Goal: Task Accomplishment & Management: Manage account settings

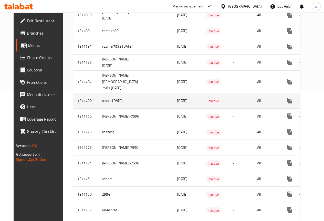
scroll to position [186, 0]
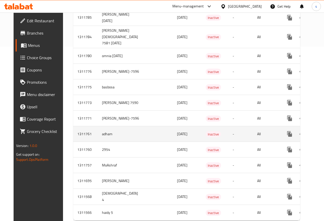
scroll to position [186, 0]
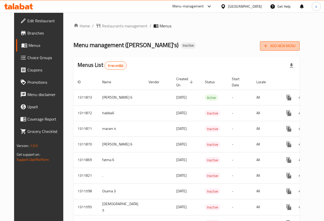
click at [282, 43] on span "Add New Menu" at bounding box center [279, 46] width 31 height 6
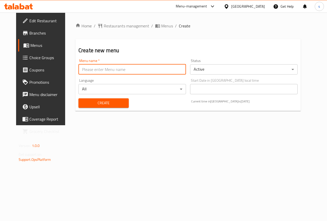
click at [109, 66] on input "text" at bounding box center [133, 69] width 108 height 10
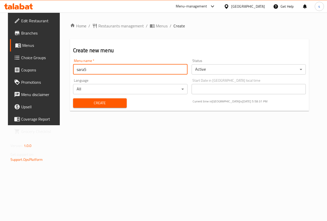
type input "sara5"
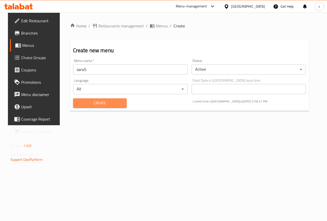
click at [108, 103] on span "Create" at bounding box center [100, 103] width 46 height 6
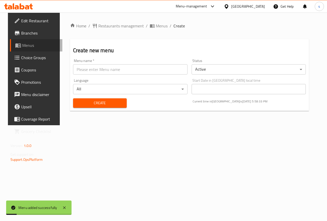
click at [19, 40] on link "Menus" at bounding box center [36, 45] width 53 height 12
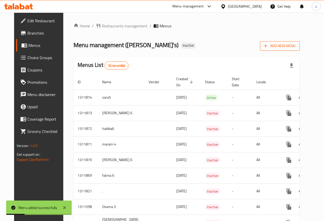
click at [295, 47] on span "Add New Menu" at bounding box center [279, 46] width 31 height 6
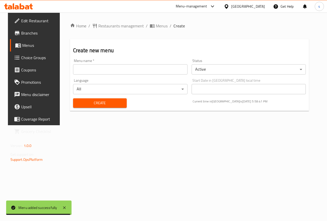
click at [33, 42] on link "Menus" at bounding box center [36, 45] width 53 height 12
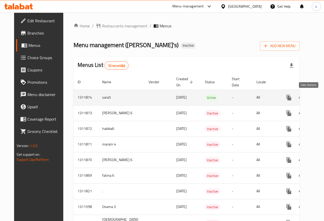
click at [322, 98] on icon "enhanced table" at bounding box center [325, 97] width 6 height 6
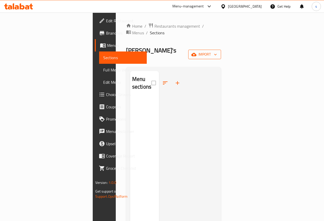
click at [217, 51] on span "import" at bounding box center [204, 54] width 25 height 6
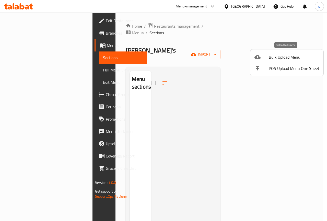
click at [285, 57] on span "Bulk Upload Menu" at bounding box center [294, 57] width 51 height 6
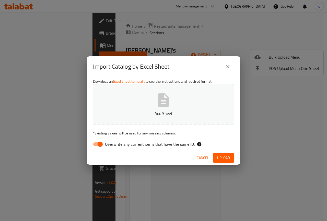
click at [101, 144] on input "Overwrite any current items that have the same ID." at bounding box center [100, 144] width 29 height 10
checkbox input "false"
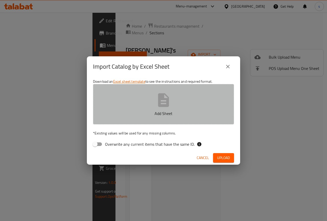
click at [175, 93] on button "Add Sheet" at bounding box center [163, 104] width 141 height 40
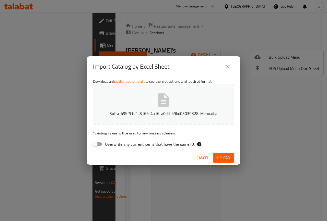
click at [223, 156] on span "Upload" at bounding box center [223, 157] width 13 height 6
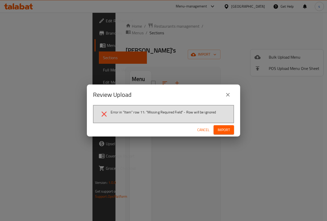
click at [230, 131] on button "Import" at bounding box center [224, 129] width 20 height 9
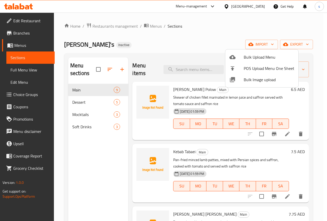
click at [204, 43] on div at bounding box center [163, 110] width 327 height 221
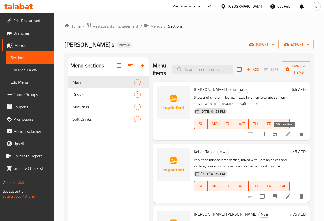
click at [285, 134] on icon at bounding box center [287, 133] width 5 height 5
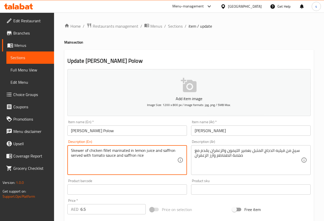
drag, startPoint x: 71, startPoint y: 150, endPoint x: 163, endPoint y: 174, distance: 95.0
click at [154, 171] on textarea "Skewer of chicken fillet marinated in lemon juice and saffron served with tomat…" at bounding box center [124, 160] width 106 height 24
drag, startPoint x: 111, startPoint y: 149, endPoint x: 129, endPoint y: 150, distance: 17.9
click at [129, 150] on textarea "Skewer of chicken fillet marinated in lemon juice and saffron served with tomat…" at bounding box center [124, 160] width 106 height 24
click at [150, 159] on textarea "Skewer of chicken fillet marinated in lemon juice and saffron served with tomat…" at bounding box center [124, 160] width 106 height 24
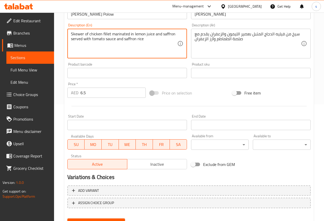
scroll to position [141, 0]
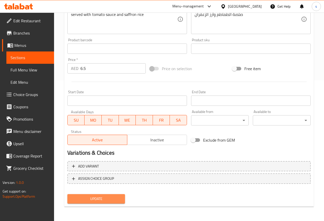
click at [104, 199] on span "Update" at bounding box center [96, 198] width 50 height 6
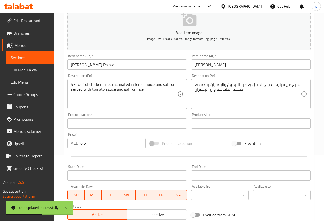
scroll to position [0, 0]
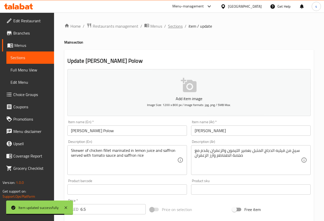
click at [173, 23] on span "Sections" at bounding box center [175, 26] width 15 height 6
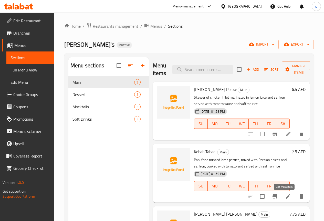
click at [285, 195] on icon at bounding box center [288, 196] width 6 height 6
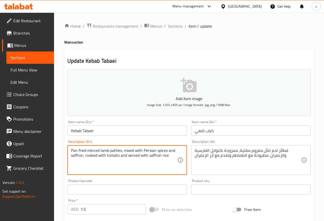
drag, startPoint x: 87, startPoint y: 150, endPoint x: 101, endPoint y: 150, distance: 13.1
click at [101, 150] on textarea "Pan fried minced lamb patties, mixed with Persian spices and saffron, cooked wi…" at bounding box center [124, 160] width 106 height 24
type textarea "Pan fried minced lamb patties, mixed with Persian spices and saffron, cooked wi…"
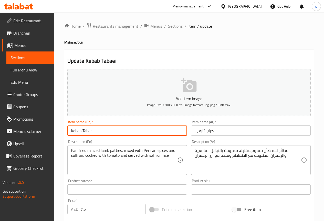
drag, startPoint x: 110, startPoint y: 134, endPoint x: 104, endPoint y: 174, distance: 40.0
click at [104, 174] on div "Pan fried minced lamb patties, mixed with Persian spices and saffron, cooked wi…" at bounding box center [126, 160] width 119 height 30
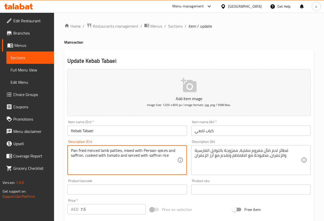
click at [173, 157] on textarea "Pan fried minced lamb patties, mixed with Persian spices and saffron, cooked wi…" at bounding box center [124, 160] width 106 height 24
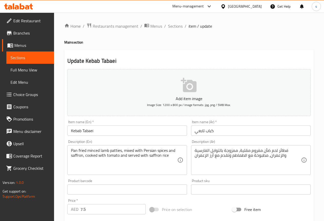
drag, startPoint x: 70, startPoint y: 150, endPoint x: 82, endPoint y: 164, distance: 18.9
click at [85, 165] on div "Pan fried minced lamb patties, mixed with Persian spices and saffron, cooked wi…" at bounding box center [126, 160] width 119 height 30
drag, startPoint x: 69, startPoint y: 150, endPoint x: 73, endPoint y: 149, distance: 4.2
click at [73, 149] on div "Pan fried minced lamb patties, mixed with Persian spices and saffron, cooked wi…" at bounding box center [126, 160] width 119 height 30
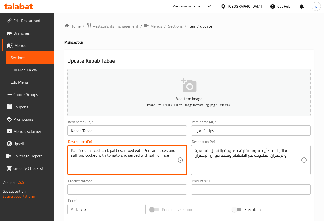
drag, startPoint x: 71, startPoint y: 149, endPoint x: 184, endPoint y: 185, distance: 117.7
click at [184, 185] on div "Add item image Image Size: 1200 x 800 px / Image formats: jpg, png / 5MB Max. I…" at bounding box center [188, 177] width 247 height 220
click at [171, 159] on textarea "Pan fried minced lamb patties, mixed with Persian spices and saffron, cooked wi…" at bounding box center [124, 160] width 106 height 24
drag, startPoint x: 71, startPoint y: 155, endPoint x: 83, endPoint y: 157, distance: 12.3
click at [83, 157] on textarea "Pan fried minced lamb patties, mixed with Persian spices and saffron, cooked wi…" at bounding box center [124, 160] width 106 height 24
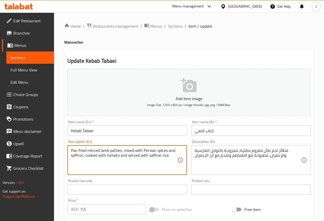
drag, startPoint x: 144, startPoint y: 150, endPoint x: 167, endPoint y: 150, distance: 23.5
click at [167, 150] on textarea "Pan fried minced lamb patties, mixed with Persian spices and saffron, cooked wi…" at bounding box center [124, 160] width 106 height 24
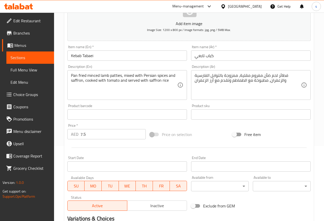
scroll to position [77, 0]
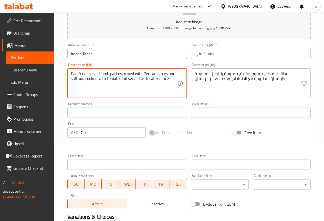
click at [131, 90] on textarea "Pan fried minced lamb patties, mixed with Persian spices and saffron, cooked wi…" at bounding box center [124, 83] width 106 height 24
click at [173, 80] on textarea "Pan fried minced lamb patties, mixed with Persian spices and saffron, cooked wi…" at bounding box center [124, 83] width 106 height 24
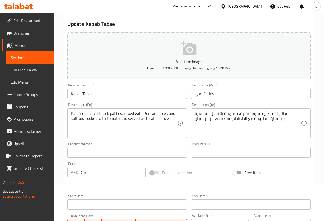
scroll to position [141, 0]
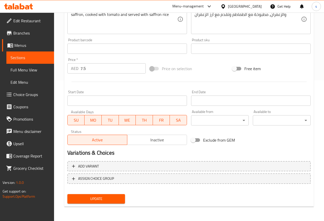
click at [114, 195] on button "Update" at bounding box center [96, 198] width 58 height 9
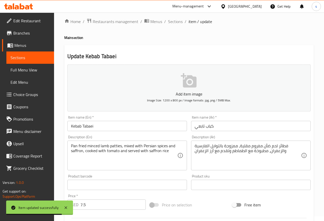
scroll to position [0, 0]
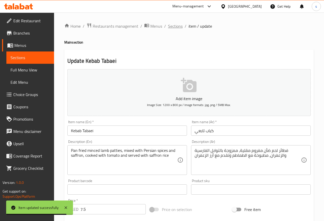
click at [176, 26] on span "Sections" at bounding box center [175, 26] width 15 height 6
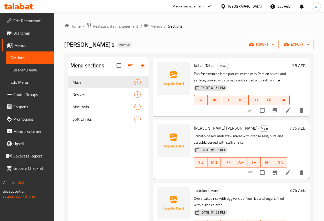
scroll to position [102, 0]
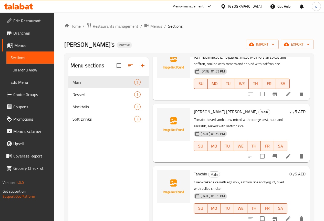
click at [290, 157] on li at bounding box center [288, 155] width 14 height 9
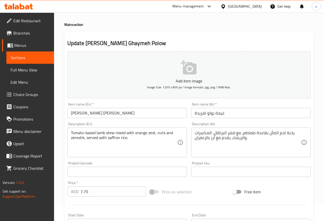
scroll to position [26, 0]
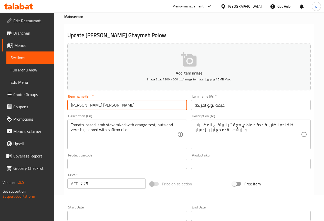
drag, startPoint x: 75, startPoint y: 106, endPoint x: 120, endPoint y: 107, distance: 45.5
click at [120, 107] on input "[PERSON_NAME] [PERSON_NAME]" at bounding box center [126, 105] width 119 height 10
click at [135, 103] on input "[PERSON_NAME] [PERSON_NAME]" at bounding box center [126, 105] width 119 height 10
drag, startPoint x: 70, startPoint y: 105, endPoint x: 142, endPoint y: 105, distance: 72.4
click at [142, 105] on input "[PERSON_NAME] [PERSON_NAME]" at bounding box center [126, 105] width 119 height 10
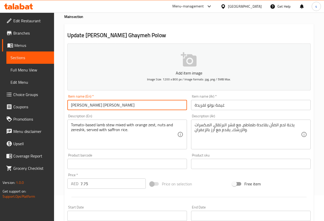
click at [242, 105] on input "غيمة بولو لفريدة" at bounding box center [250, 105] width 119 height 10
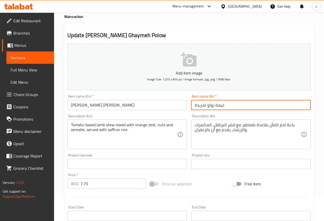
click at [221, 106] on input "غيمة بولو لفريدة" at bounding box center [250, 105] width 119 height 10
click at [204, 106] on input "غايمة بولو لفريدة" at bounding box center [250, 105] width 119 height 10
click at [205, 107] on input "غايمة بولو لفريدة" at bounding box center [250, 105] width 119 height 10
type input "غايمة بولو الفريدة"
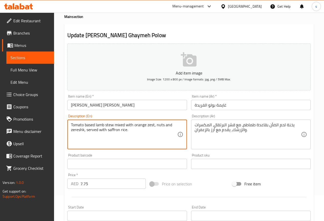
drag, startPoint x: 71, startPoint y: 124, endPoint x: 155, endPoint y: 148, distance: 88.4
click at [155, 148] on div "Tomato based lamb stew mixed with orange zest, nuts and zereshk, served with sa…" at bounding box center [126, 134] width 119 height 30
type textarea "Tomato based lamb stew mixed with orange zest, nuts and zereshk, served with sa…"
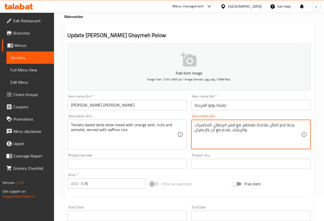
paste textarea "حساء لحم الضأن مع الطماطم وقشر البرتقال والمكسرات والزرشك، يقدم مع أرز الزعفران."
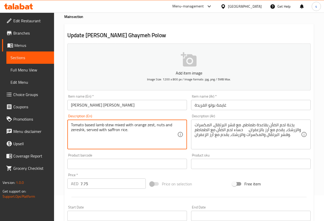
drag, startPoint x: 72, startPoint y: 124, endPoint x: 114, endPoint y: 128, distance: 42.9
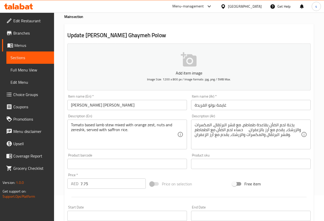
click at [152, 131] on textarea "Tomato based lamb stew mixed with orange zest, nuts and zereshk, served with sa…" at bounding box center [124, 134] width 106 height 24
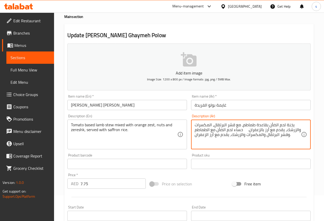
drag, startPoint x: 285, startPoint y: 125, endPoint x: 300, endPoint y: 122, distance: 15.0
click at [300, 122] on textarea "يخنة لحم الضأن بقاعدة طماطم، مع قشر البرتقال، المكسرات والزرشك، يقدم مع أرز بال…" at bounding box center [247, 134] width 106 height 24
drag, startPoint x: 285, startPoint y: 126, endPoint x: 306, endPoint y: 125, distance: 21.0
click at [306, 125] on div "يخنة لحم الضأن بقاعدة طماطم، مع قشر البرتقال، المكسرات والزرشك، يقدم مع أرز بال…" at bounding box center [250, 134] width 119 height 30
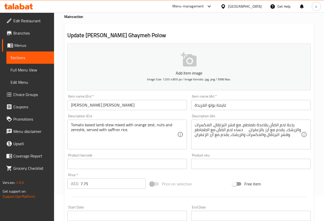
click at [306, 125] on div "يخنة لحم الضأن بقاعدة طماطم، مع قشر البرتقال، المكسرات والزرشك، يقدم مع أرز بال…" at bounding box center [250, 134] width 119 height 30
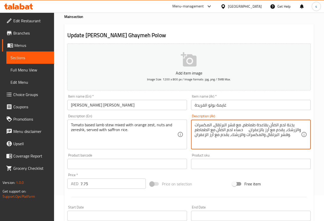
click at [297, 125] on textarea "يخنة لحم الضأن بقاعدة طماطم، مع قشر البرتقال، المكسرات والزرشك، يقدم مع أرز بال…" at bounding box center [247, 134] width 106 height 24
drag, startPoint x: 286, startPoint y: 125, endPoint x: 293, endPoint y: 125, distance: 6.4
click at [293, 125] on textarea "يخنة لحم الضأن بقاعدة طماطم، مع قشر البرتقال، المكسرات والزرشك، يقدم مع أرز بال…" at bounding box center [247, 134] width 106 height 24
drag, startPoint x: 217, startPoint y: 130, endPoint x: 242, endPoint y: 132, distance: 25.7
click at [242, 132] on textarea "حساء لحم الضأن بقاعدة طماطم، مع قشر البرتقال، المكسرات والزرشك، يقدم مع أرز بال…" at bounding box center [247, 134] width 106 height 24
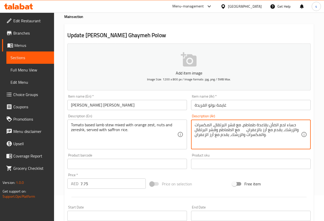
click at [272, 137] on textarea "حساء لحم الضأن بقاعدة طماطم، مع قشر البرتقال، المكسرات والزرشك، يقدم مع أرز بال…" at bounding box center [247, 134] width 106 height 24
type textarea "حساء لحم الضأن بقاعدة طماطم، مع قشر البرتقال، المكسرات والزرشك، يقدم مع أرز بال…"
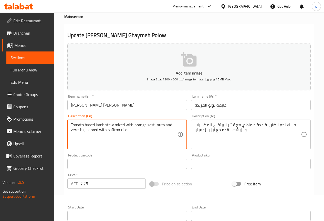
drag, startPoint x: 134, startPoint y: 124, endPoint x: 154, endPoint y: 125, distance: 20.2
click at [149, 138] on textarea "Tomato based lamb stew mixed with orange zest, nuts and zereshk, served with sa…" at bounding box center [124, 134] width 106 height 24
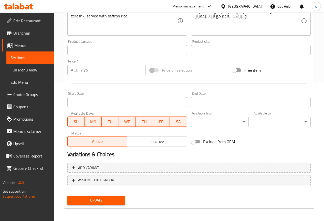
scroll to position [141, 0]
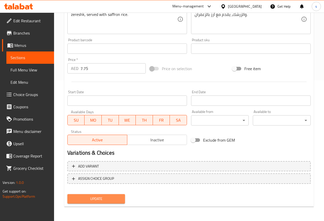
click at [104, 195] on button "Update" at bounding box center [96, 198] width 58 height 9
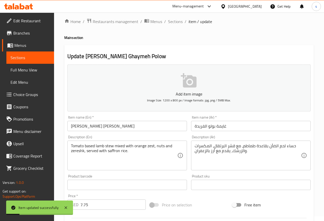
scroll to position [0, 0]
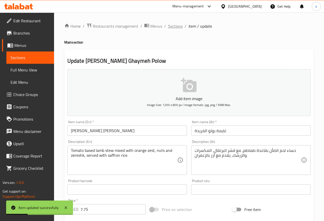
click at [177, 27] on span "Sections" at bounding box center [175, 26] width 15 height 6
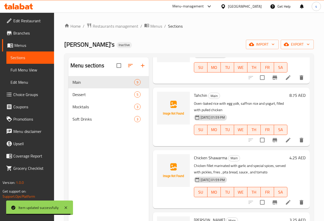
scroll to position [205, 0]
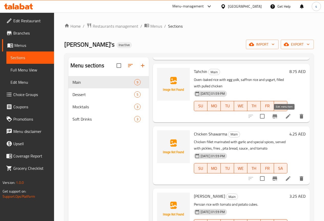
click at [285, 118] on icon at bounding box center [287, 116] width 5 height 5
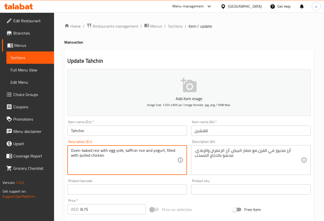
click at [80, 151] on textarea "Oven-baked rice with egg yolk, saffron rice and yogurt, filled with pulled chic…" at bounding box center [124, 160] width 106 height 24
click at [82, 150] on textarea "Oven-baked rice with egg yolk, saffron rice and yogurt, filled with pulled chic…" at bounding box center [124, 160] width 106 height 24
click at [138, 160] on textarea "Oven baked rice with egg yolk, saffron rice and yogurt, filled with pulled chic…" at bounding box center [124, 160] width 106 height 24
drag, startPoint x: 80, startPoint y: 156, endPoint x: 137, endPoint y: 156, distance: 57.0
click at [137, 156] on textarea "Oven baked rice with egg yolk, saffron rice and yogurt, filled with pulled chic…" at bounding box center [124, 160] width 106 height 24
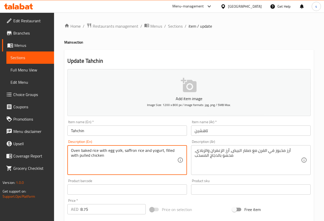
type textarea "Oven baked rice with egg yolk, saffron rice and yogurt, filled with pulled chic…"
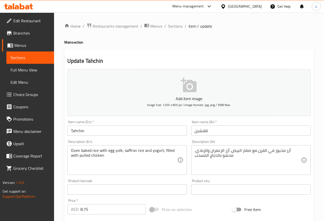
click at [155, 160] on textarea "Oven baked rice with egg yolk, saffron rice and yogurt, filled with pulled chic…" at bounding box center [124, 160] width 106 height 24
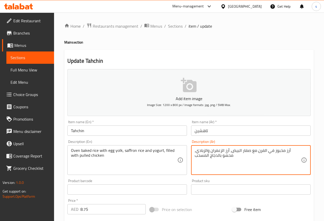
click at [194, 156] on textarea "أرز مخبوز في الفرن مع صفار البيض، أرز الزعفران والزبادي، محشو بالدجاج المسحب" at bounding box center [247, 160] width 106 height 24
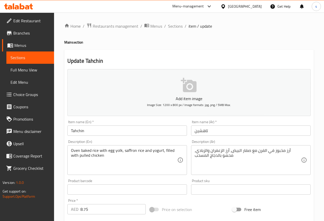
click at [194, 158] on div "أرز مخبوز في الفرن مع صفار البيض، أرز الزعفران والزبادي، محشو بالدجاج المسحب De…" at bounding box center [250, 160] width 119 height 30
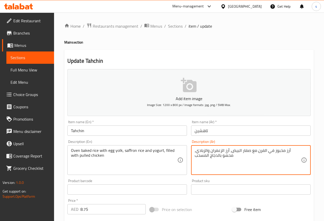
click at [233, 156] on textarea "أرز مخبوز في الفرن مع صفار البيض، أرز الزعفران والزبادي، محشو بالدجاج المسحب" at bounding box center [247, 160] width 106 height 24
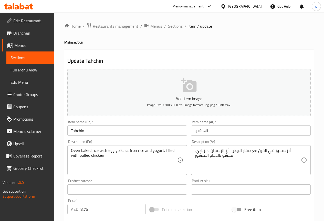
drag, startPoint x: 70, startPoint y: 150, endPoint x: 102, endPoint y: 168, distance: 35.8
click at [102, 168] on div "Oven baked rice with egg yolk, saffron rice and yogurt, filled with pulled chic…" at bounding box center [126, 160] width 119 height 30
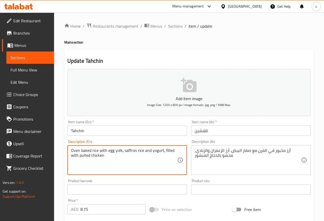
drag, startPoint x: 71, startPoint y: 150, endPoint x: 140, endPoint y: 171, distance: 71.9
click at [140, 171] on textarea "Oven baked rice with egg yolk, saffron rice and yogurt, filled with pulled chic…" at bounding box center [124, 160] width 106 height 24
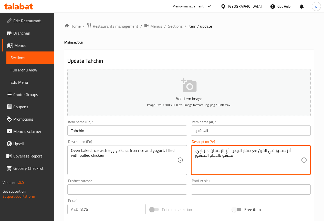
click at [238, 150] on textarea "أرز مخبوز في الفرن مع صفار البيض، أرز الزعفران والزبادي، محشو بالدجاج المبشور" at bounding box center [247, 160] width 106 height 24
click at [236, 158] on textarea "أرز مخبوز في الفرن مع صفار البيض، أرز الزعفران والزبادي، محشو بالدجاج المبشور" at bounding box center [247, 160] width 106 height 24
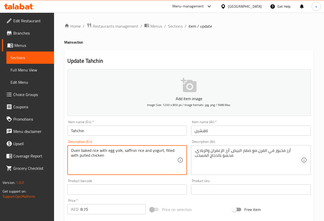
drag, startPoint x: 107, startPoint y: 150, endPoint x: 121, endPoint y: 150, distance: 14.3
click at [146, 162] on textarea "Oven baked rice with egg yolk, saffron rice and yogurt, filled with pulled chic…" at bounding box center [124, 160] width 106 height 24
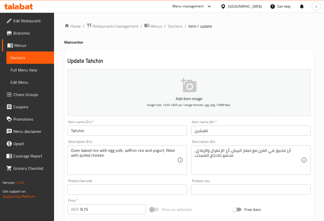
drag, startPoint x: 194, startPoint y: 157, endPoint x: 204, endPoint y: 158, distance: 9.8
click at [204, 158] on div "أرز مخبوز في الفرن مع صفار البيض، أرز الزعفران والزبادي، محشو بالدجاج المسحب De…" at bounding box center [250, 160] width 119 height 30
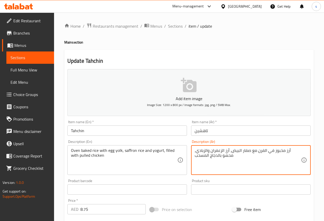
drag, startPoint x: 208, startPoint y: 156, endPoint x: 194, endPoint y: 156, distance: 14.1
click at [194, 156] on div "أرز مخبوز في الفرن مع صفار البيض، أرز الزعفران والزبادي، محشو بالدجاج المسحب De…" at bounding box center [250, 160] width 119 height 30
click at [245, 162] on textarea "أرز مخبوز في الفرن مع صفار البيض، أرز الزعفران والزبادي، محشو بالدجاج المسحب" at bounding box center [247, 160] width 106 height 24
click at [205, 156] on textarea "أرز مخبوز في الفرن مع صفار البيض، أرز الزعفران والزبادي، محشو بالدجاج مبشور" at bounding box center [247, 160] width 106 height 24
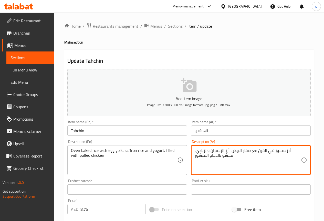
type textarea "أرز مخبوز في الفرن مع صفار البيض، أرز الزعفران والزبادي، محشو بالدجاج المبشور"
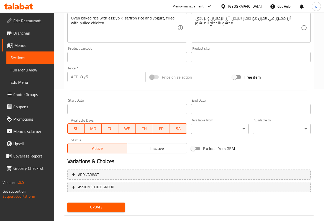
scroll to position [141, 0]
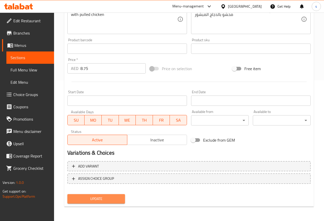
click at [101, 195] on span "Update" at bounding box center [96, 198] width 50 height 6
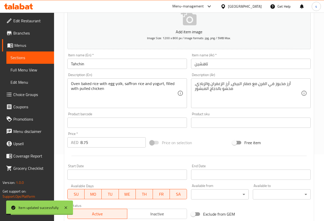
scroll to position [0, 0]
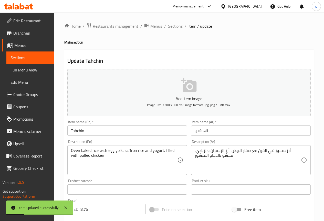
click at [178, 29] on span "Sections" at bounding box center [175, 26] width 15 height 6
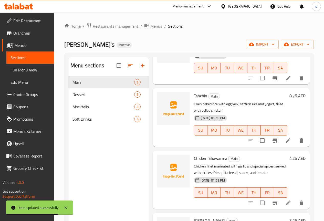
scroll to position [205, 0]
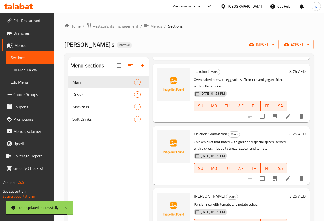
click at [288, 180] on li at bounding box center [288, 178] width 14 height 9
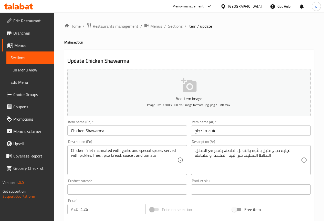
click at [111, 130] on input "Chicken Shawarma" at bounding box center [126, 130] width 119 height 10
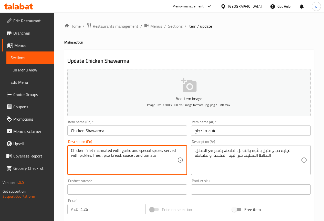
click at [167, 157] on textarea "Chicken fillet marinated with garlic and special spices, served with pickles, f…" at bounding box center [124, 160] width 106 height 24
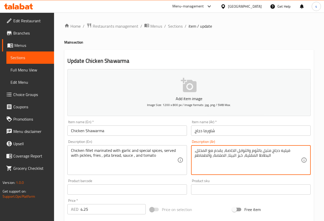
click at [214, 156] on textarea "فيليه دجاج متبل بالثوم والتوابل الخاصة، يقدم مع المخلل، البطاطا المقلية، خبز ال…" at bounding box center [247, 160] width 106 height 24
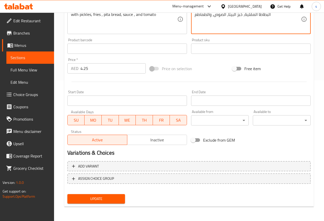
type textarea "فيليه دجاج متبل بالثوم والتوابل الخاصة، يقدم مع المخلل، البطاطا المقلية، خبز ال…"
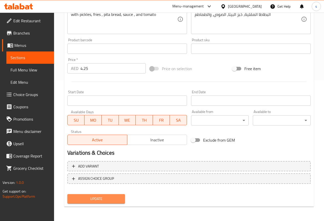
click at [111, 198] on span "Update" at bounding box center [96, 198] width 50 height 6
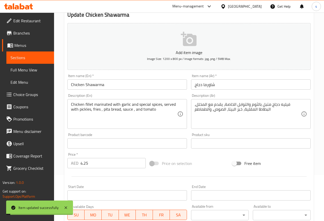
scroll to position [0, 0]
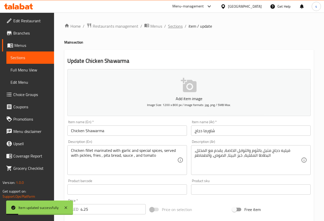
click at [169, 25] on span "Sections" at bounding box center [175, 26] width 15 height 6
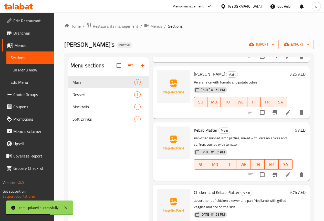
scroll to position [332, 0]
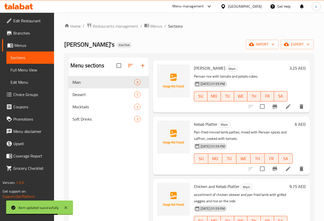
click at [285, 108] on icon at bounding box center [288, 106] width 6 height 6
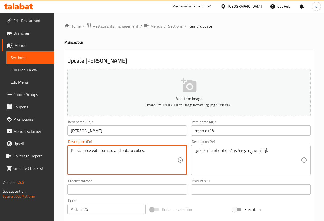
drag, startPoint x: 71, startPoint y: 149, endPoint x: 185, endPoint y: 158, distance: 114.7
click at [185, 158] on div "Persian rice with tomato and potato cubes. Description (En)" at bounding box center [126, 160] width 119 height 30
click at [277, 145] on div "أرز فارسي مع مكعبات الطماطم والبطاطس. Description (Ar)" at bounding box center [250, 160] width 119 height 30
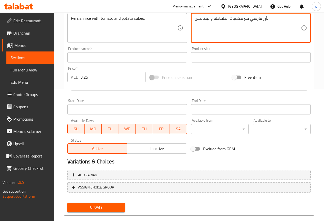
scroll to position [141, 0]
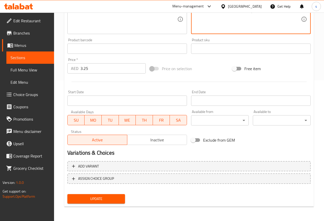
click at [104, 197] on span "Update" at bounding box center [96, 198] width 50 height 6
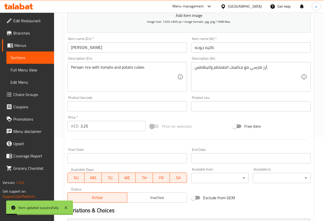
scroll to position [0, 0]
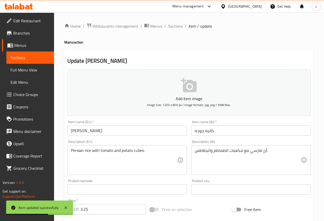
drag, startPoint x: 178, startPoint y: 27, endPoint x: 177, endPoint y: 33, distance: 6.1
click at [178, 27] on span "Sections" at bounding box center [175, 26] width 15 height 6
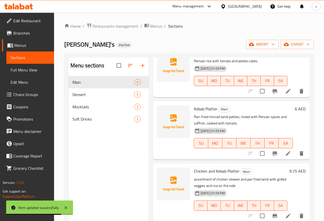
scroll to position [354, 0]
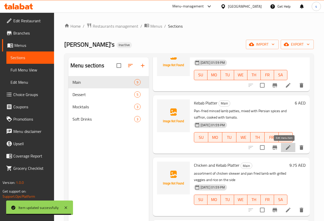
click at [285, 147] on icon at bounding box center [287, 147] width 5 height 5
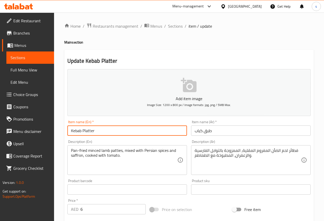
click at [83, 131] on input "Kebab Platter" at bounding box center [126, 130] width 119 height 10
drag, startPoint x: 71, startPoint y: 130, endPoint x: 123, endPoint y: 126, distance: 51.8
click at [123, 126] on input "Kebab Platter" at bounding box center [126, 130] width 119 height 10
click at [146, 127] on input "Kebab Platter" at bounding box center [126, 130] width 119 height 10
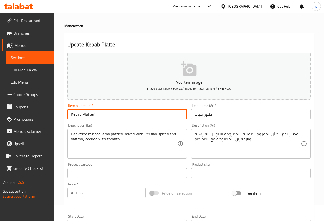
scroll to position [26, 0]
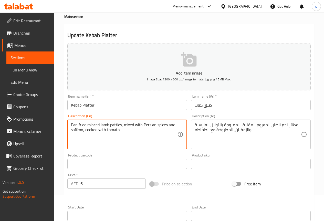
click at [148, 139] on textarea "Pan fried minced lamb patties, mixed with Persian spices and saffron, cooked wi…" at bounding box center [124, 134] width 106 height 24
type textarea "Pan fried minced lamb patties, mixed with Persian spices and saffron, cooked wi…"
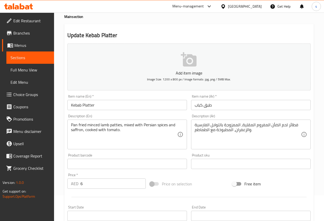
drag, startPoint x: 70, startPoint y: 125, endPoint x: 98, endPoint y: 138, distance: 31.2
click at [98, 138] on div "Pan fried minced lamb patties, mixed with Persian spices and saffron, cooked wi…" at bounding box center [126, 134] width 119 height 30
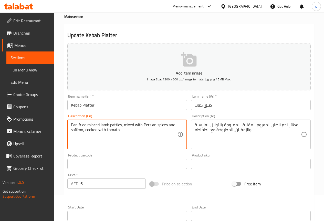
drag, startPoint x: 72, startPoint y: 124, endPoint x: 140, endPoint y: 153, distance: 74.7
click at [140, 153] on div "Add item image Image Size: 1200 x 800 px / Image formats: jpg, png / 5MB Max. I…" at bounding box center [188, 151] width 247 height 220
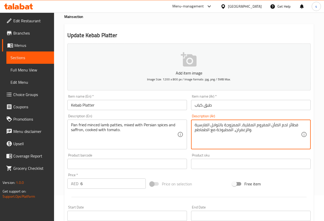
paste textarea "فطائر لحم الضأن المفروم المقلية، ممزوجة بالتوابل الفارسية والزعفران، مطبوخة مع …"
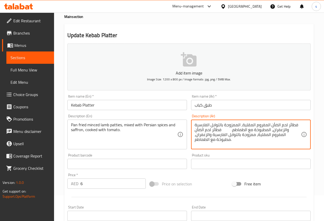
drag, startPoint x: 220, startPoint y: 131, endPoint x: 199, endPoint y: 144, distance: 24.9
click at [199, 144] on textarea "فطائر لحم الضأن المفروم المقلية، الممزوجة بالتوابل الفارسية والزعفران، المطبوخة…" at bounding box center [247, 134] width 106 height 24
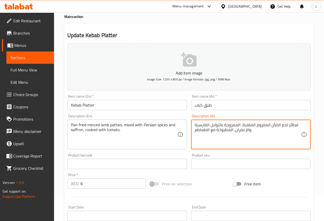
type textarea "فطائر لحم الضأن المفروم المقلية، الممزوجة بالتوابل الفارسية والزعفران، المطبوخة…"
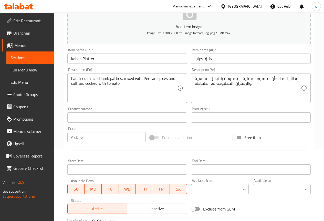
scroll to position [141, 0]
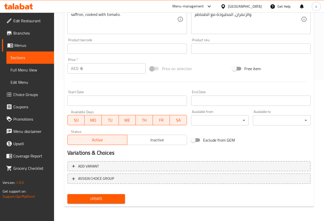
click at [90, 194] on button "Update" at bounding box center [96, 198] width 58 height 9
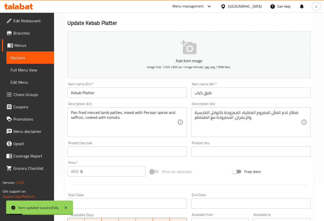
scroll to position [0, 0]
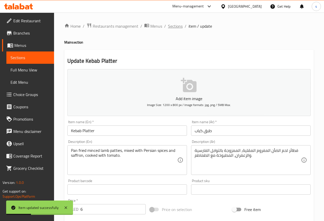
click at [176, 24] on span "Sections" at bounding box center [175, 26] width 15 height 6
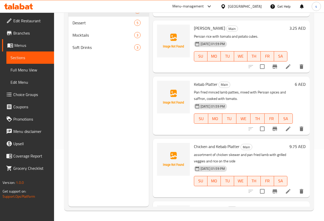
scroll to position [354, 0]
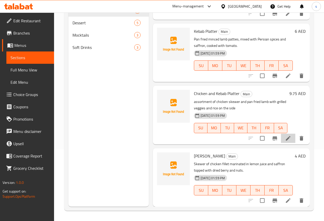
click at [287, 137] on li at bounding box center [288, 137] width 14 height 9
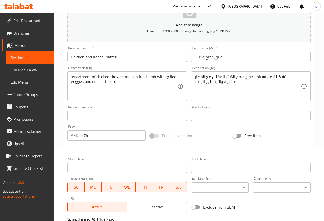
scroll to position [77, 0]
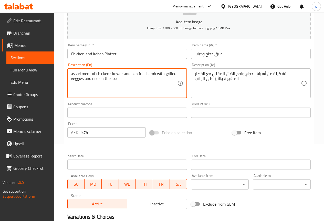
drag, startPoint x: 71, startPoint y: 72, endPoint x: 141, endPoint y: 91, distance: 72.6
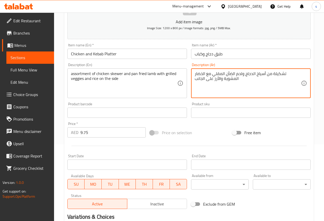
type textarea "تشكيلة من أسياخ الدجاج ولحم الضأن المقلي مع الخضار المشوية والأرز على الجانب"
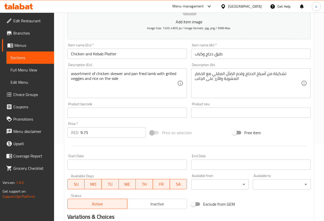
drag, startPoint x: 70, startPoint y: 72, endPoint x: 82, endPoint y: 71, distance: 11.5
click at [82, 71] on div "assortment of chicken skewer and pan fried lamb with grilled veggies and rice o…" at bounding box center [126, 83] width 119 height 30
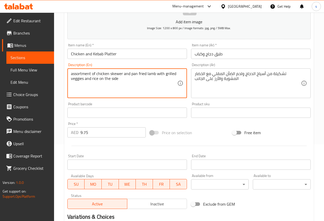
click at [130, 84] on textarea "assortment of chicken skewer and pan fried lamb with grilled veggies and rice o…" at bounding box center [124, 83] width 106 height 24
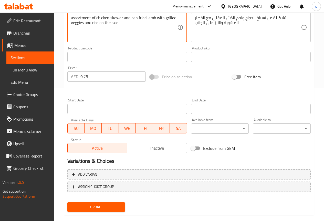
scroll to position [141, 0]
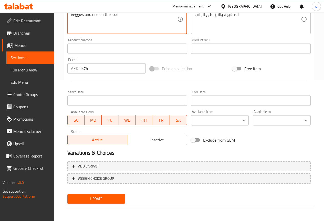
click at [95, 199] on span "Update" at bounding box center [96, 198] width 50 height 6
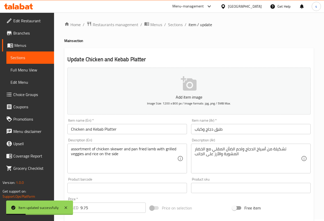
scroll to position [0, 0]
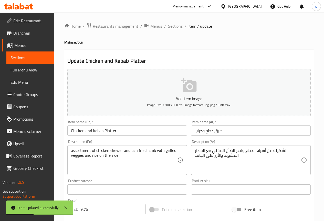
click at [174, 29] on span "Sections" at bounding box center [175, 26] width 15 height 6
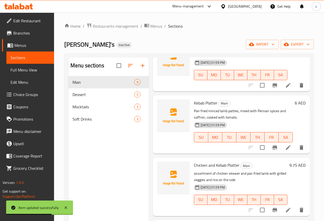
scroll to position [72, 0]
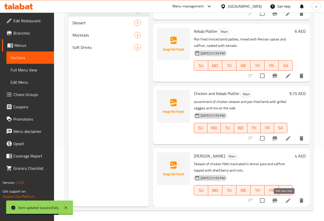
click at [285, 201] on icon at bounding box center [287, 200] width 5 height 5
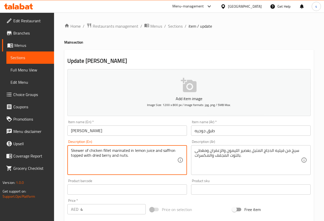
drag, startPoint x: 93, startPoint y: 155, endPoint x: 131, endPoint y: 156, distance: 37.6
click at [101, 167] on textarea "Skewer of chicken fillet marinated in lemon juice and saffron topped with dried…" at bounding box center [124, 160] width 106 height 24
click at [98, 170] on textarea "Skewer of chicken fillet marinated in lemon juice and saffron topped with dried…" at bounding box center [124, 160] width 106 height 24
click at [154, 162] on textarea "Skewer of chicken fillet marinated in lemon juice and saffron topped with dried…" at bounding box center [124, 160] width 106 height 24
drag, startPoint x: 92, startPoint y: 156, endPoint x: 112, endPoint y: 158, distance: 19.8
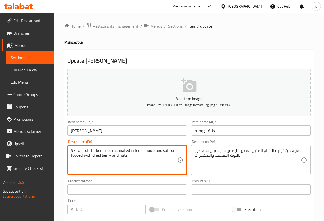
click at [112, 158] on textarea "Skewer of chicken fillet marinated in lemon juice and saffron topped with dried…" at bounding box center [124, 160] width 106 height 24
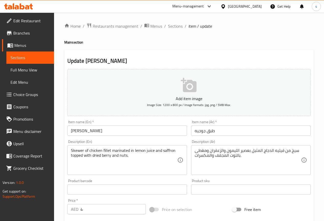
scroll to position [141, 0]
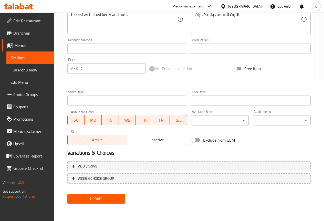
click at [95, 198] on span "Update" at bounding box center [96, 198] width 50 height 6
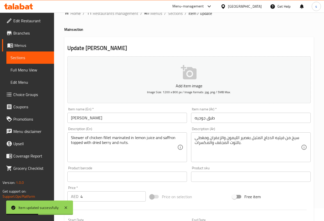
scroll to position [0, 0]
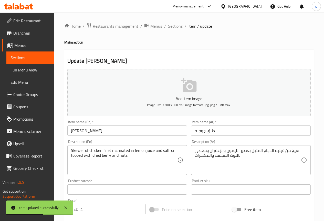
click at [177, 23] on span "Sections" at bounding box center [175, 26] width 15 height 6
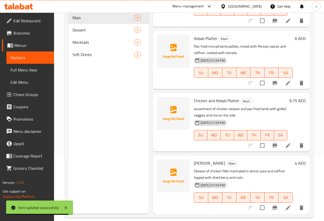
scroll to position [72, 0]
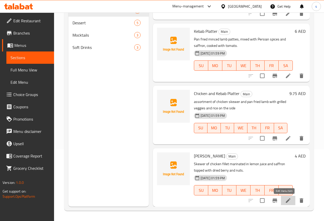
click at [285, 200] on icon at bounding box center [287, 200] width 5 height 5
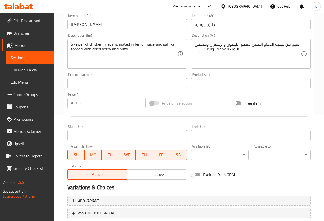
scroll to position [141, 0]
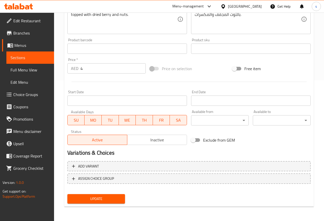
click at [97, 205] on div "Update" at bounding box center [96, 199] width 62 height 14
click at [108, 193] on div "Update" at bounding box center [96, 199] width 62 height 14
click at [105, 198] on span "Update" at bounding box center [96, 198] width 50 height 6
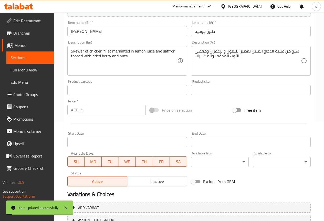
scroll to position [0, 0]
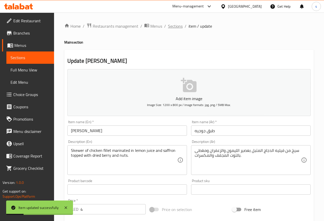
click at [176, 27] on span "Sections" at bounding box center [175, 26] width 15 height 6
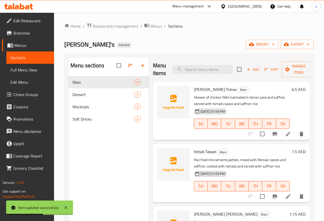
click at [26, 71] on span "Full Menu View" at bounding box center [29, 70] width 39 height 6
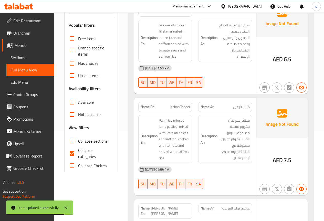
scroll to position [102, 0]
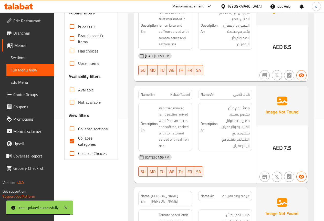
click at [90, 142] on span "Collapse categories" at bounding box center [93, 141] width 31 height 12
click at [78, 142] on input "Collapse categories" at bounding box center [72, 141] width 12 height 12
checkbox input "false"
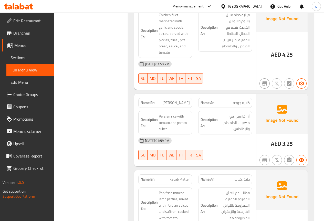
scroll to position [486, 0]
click at [30, 55] on span "Sections" at bounding box center [29, 57] width 39 height 6
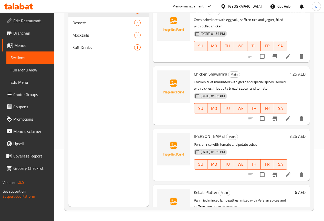
scroll to position [205, 0]
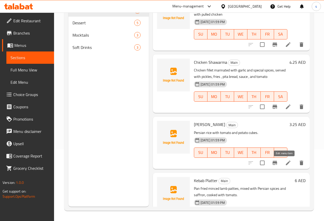
click at [285, 163] on icon at bounding box center [287, 162] width 5 height 5
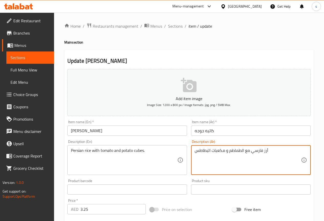
scroll to position [128, 0]
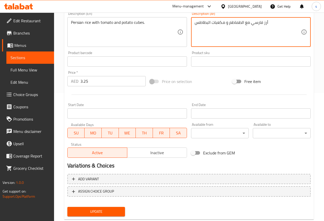
type textarea "أرز فارسي مع الطماطم و مكعبات البطاطس"
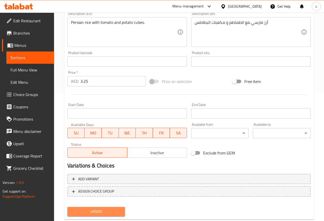
click at [99, 212] on span "Update" at bounding box center [96, 211] width 50 height 6
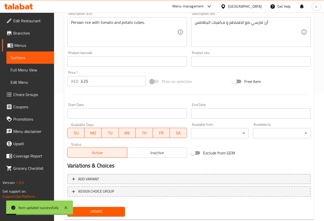
scroll to position [0, 0]
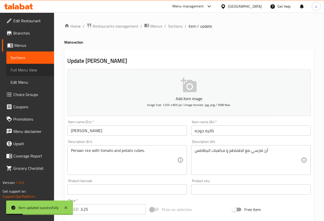
click at [37, 69] on span "Full Menu View" at bounding box center [29, 70] width 39 height 6
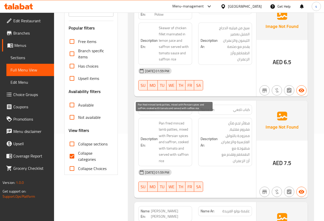
scroll to position [102, 0]
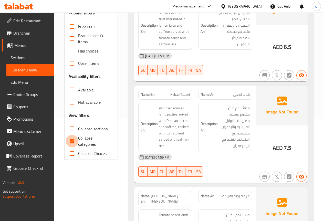
click at [68, 144] on input "Collapse categories" at bounding box center [72, 141] width 12 height 12
checkbox input "false"
click at [21, 58] on span "Sections" at bounding box center [29, 57] width 39 height 6
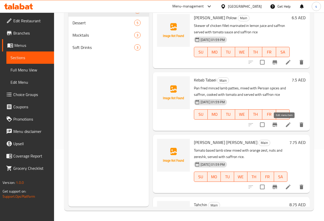
click at [284, 128] on li at bounding box center [288, 124] width 14 height 9
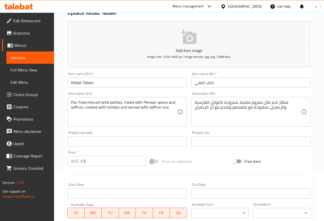
scroll to position [51, 0]
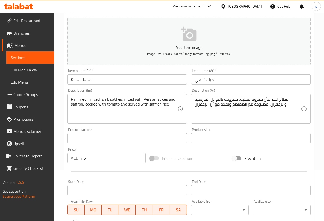
drag, startPoint x: 70, startPoint y: 99, endPoint x: 98, endPoint y: 100, distance: 27.4
click at [98, 100] on div "Pan fried minced lamb patties, mixed with Persian spices and saffron, cooked wi…" at bounding box center [126, 109] width 119 height 30
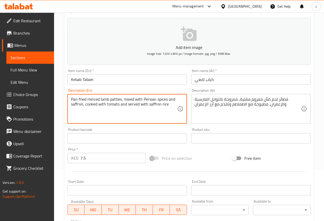
drag, startPoint x: 71, startPoint y: 99, endPoint x: 121, endPoint y: 101, distance: 50.4
click at [121, 101] on textarea "Pan fried minced lamb patties, mixed with Persian spices and saffron, cooked wi…" at bounding box center [124, 109] width 106 height 24
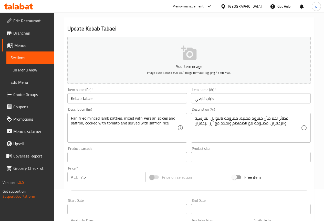
scroll to position [0, 0]
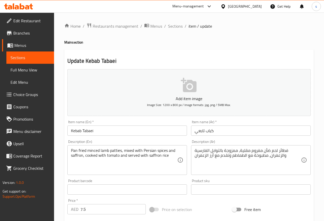
click at [23, 72] on span "Full Menu View" at bounding box center [29, 70] width 39 height 6
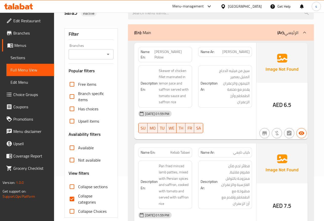
scroll to position [102, 0]
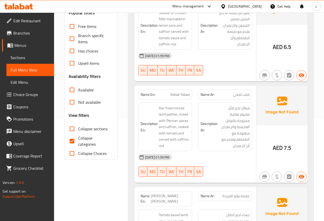
click at [72, 142] on input "Collapse categories" at bounding box center [72, 141] width 12 height 12
checkbox input "false"
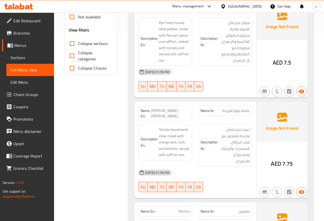
scroll to position [230, 0]
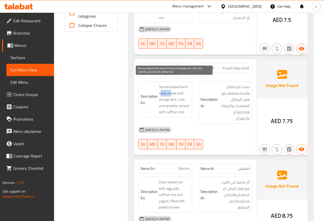
drag, startPoint x: 160, startPoint y: 87, endPoint x: 171, endPoint y: 88, distance: 11.6
click at [171, 88] on span "Tomato based lamb stew mixed with orange zest, nuts and zereshk, served with sa…" at bounding box center [174, 99] width 31 height 31
click at [159, 87] on h6 "Description En: Tomato based lamb stew mixed with orange zest, nuts and zereshk…" at bounding box center [164, 99] width 49 height 31
click at [159, 87] on span "Tomato based lamb stew mixed with orange zest, nuts and zereshk, served with sa…" at bounding box center [174, 99] width 31 height 31
drag, startPoint x: 159, startPoint y: 87, endPoint x: 174, endPoint y: 88, distance: 14.6
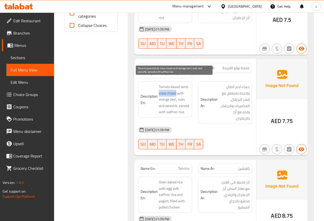
click at [174, 88] on span "Tomato based lamb stew mixed with orange zest, nuts and zereshk, served with sa…" at bounding box center [174, 99] width 31 height 31
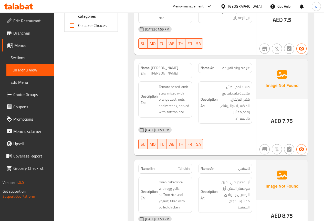
click at [189, 124] on div "[DATE] 01:59 PM" at bounding box center [195, 130] width 120 height 12
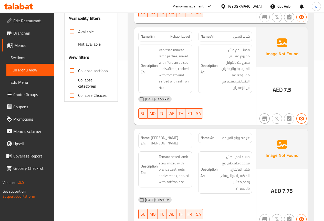
scroll to position [153, 0]
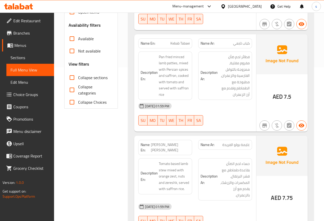
click at [31, 55] on span "Sections" at bounding box center [29, 57] width 39 height 6
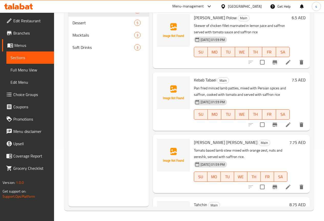
scroll to position [72, 0]
click at [285, 125] on icon at bounding box center [288, 124] width 6 height 6
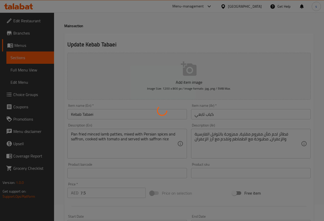
scroll to position [26, 0]
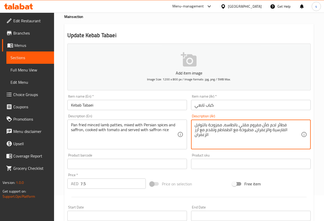
type textarea "فطائر لحم ضأن مفروم مقلي بالطاسه، ممزوجة بالتوابل الفارسية والزعفران، مطبوخة مع…"
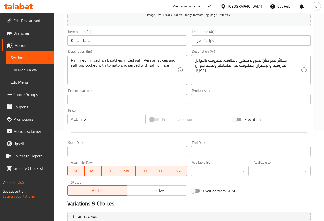
scroll to position [141, 0]
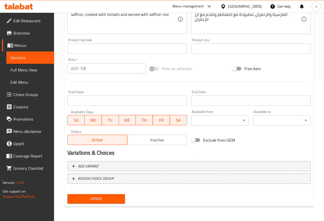
click at [101, 206] on div "Update Kebab Tabaei Add item image Image Size: 1200 x 800 px / Image formats: j…" at bounding box center [188, 58] width 249 height 298
click at [105, 195] on button "Update" at bounding box center [96, 198] width 58 height 9
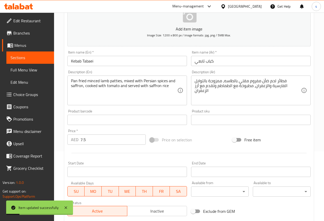
scroll to position [0, 0]
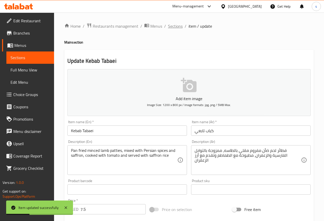
click at [179, 27] on span "Sections" at bounding box center [175, 26] width 15 height 6
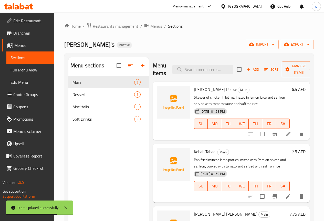
click at [27, 70] on span "Full Menu View" at bounding box center [29, 70] width 39 height 6
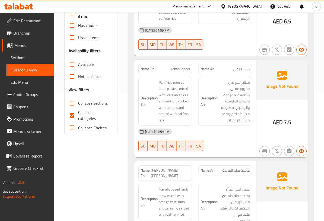
click at [84, 111] on span "Collapse categories" at bounding box center [93, 115] width 31 height 12
click at [78, 111] on input "Collapse categories" at bounding box center [72, 115] width 12 height 12
checkbox input "false"
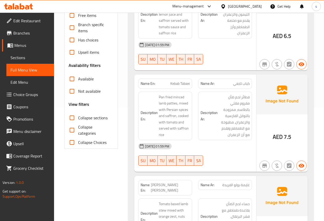
scroll to position [128, 0]
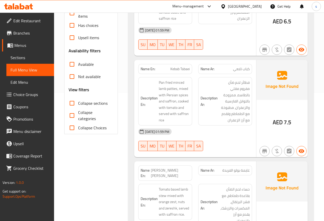
click at [19, 57] on span "Sections" at bounding box center [29, 57] width 39 height 6
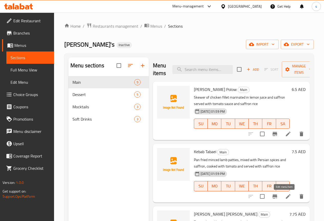
click at [285, 198] on icon at bounding box center [288, 196] width 6 height 6
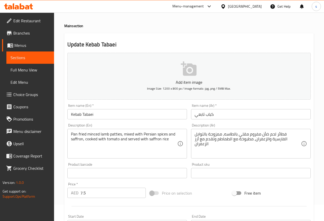
scroll to position [26, 0]
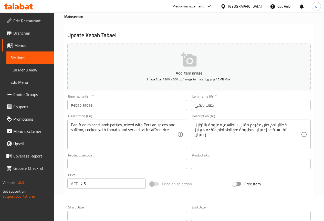
click at [34, 67] on span "Full Menu View" at bounding box center [29, 70] width 39 height 6
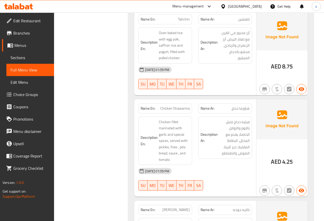
scroll to position [384, 0]
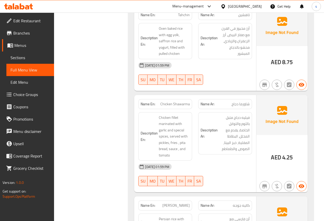
drag, startPoint x: 27, startPoint y: 57, endPoint x: 33, endPoint y: 66, distance: 10.6
click at [27, 57] on span "Sections" at bounding box center [29, 57] width 39 height 6
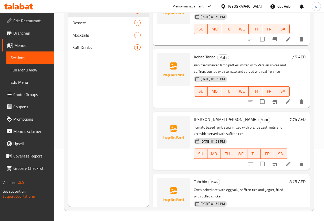
scroll to position [128, 0]
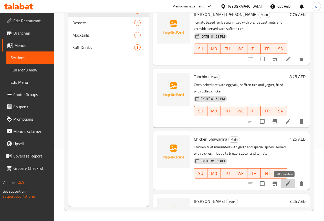
click at [285, 182] on icon at bounding box center [288, 183] width 6 height 6
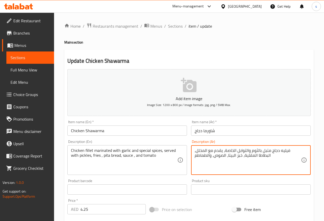
click at [284, 159] on textarea "فيليه دجاج متبل بالثوم والتوابل الخاصة، يقدم مع المخلل، البطاطا المقلية، خبز ال…" at bounding box center [247, 160] width 106 height 24
drag, startPoint x: 271, startPoint y: 150, endPoint x: 288, endPoint y: 151, distance: 16.6
click at [288, 151] on textarea "فيليه دجاج متبل بالثوم والتوابل الخاصة، يقدم مع المخلل، البطاطا المقلية، خبز ال…" at bounding box center [247, 160] width 106 height 24
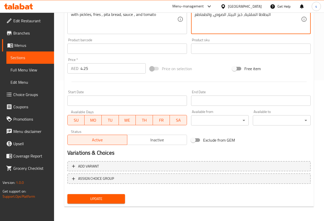
type textarea "دجاج فيليه متبل بالثوم والتوابل الخاصة، يقدم مع المخلل، البطاطا المقلية، خبز ال…"
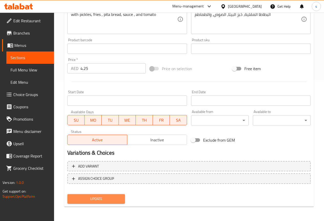
click at [108, 194] on button "Update" at bounding box center [96, 198] width 58 height 9
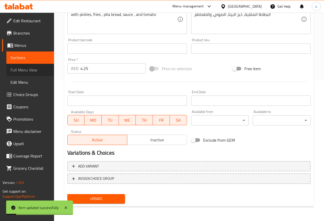
click at [25, 67] on span "Full Menu View" at bounding box center [29, 70] width 39 height 6
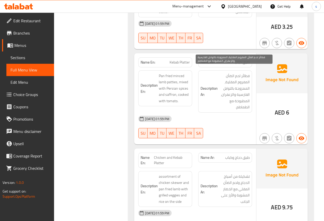
scroll to position [575, 0]
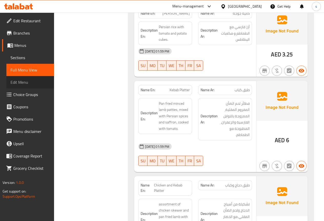
click at [28, 82] on span "Edit Menu" at bounding box center [29, 82] width 39 height 6
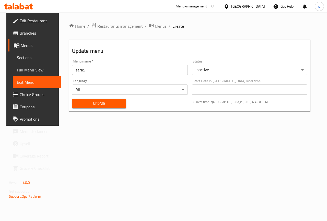
click at [20, 55] on span "Sections" at bounding box center [37, 57] width 40 height 6
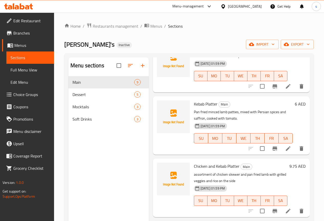
scroll to position [354, 0]
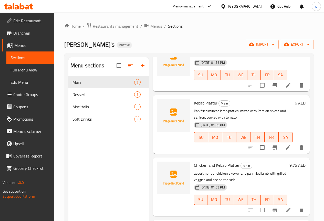
click at [23, 68] on span "Full Menu View" at bounding box center [29, 70] width 39 height 6
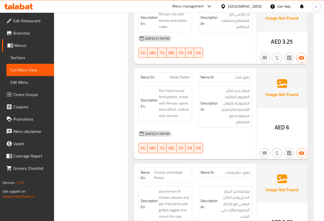
scroll to position [563, 0]
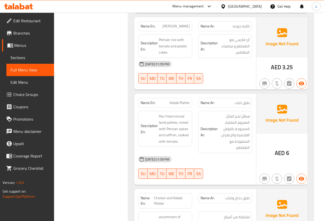
click at [33, 54] on link "Sections" at bounding box center [30, 57] width 48 height 12
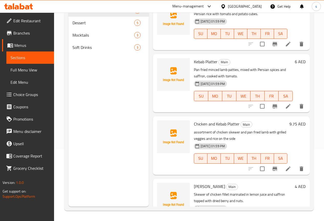
scroll to position [332, 0]
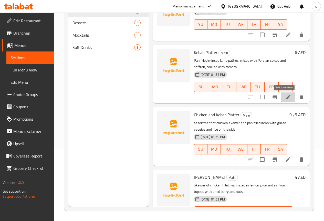
click at [285, 99] on icon at bounding box center [287, 97] width 5 height 5
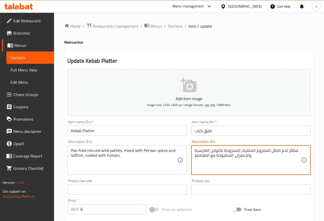
click at [242, 150] on textarea "فطائر لحم الضأن المفروم المقلية، الممزوجة بالتوابل الفارسية والزعفران، المطبوخة…" at bounding box center [247, 160] width 106 height 24
click at [283, 158] on textarea "فطائر لحم الضأن المفروم المقلية في الطاسه، الممزوجة بالتوابل الفارسية والزعفران…" at bounding box center [247, 160] width 106 height 24
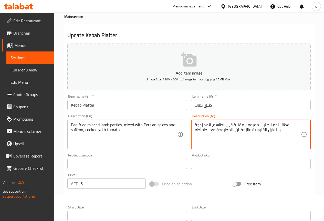
scroll to position [141, 0]
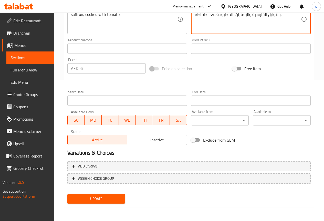
type textarea "فطائر لحم الضأن المفروم المقلية في الطاسه، الممزوجة بالتوابل الفارسية والزعفران…"
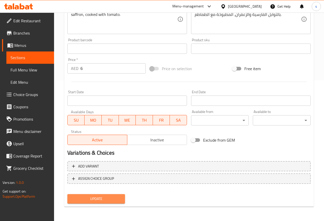
click at [110, 196] on span "Update" at bounding box center [96, 198] width 50 height 6
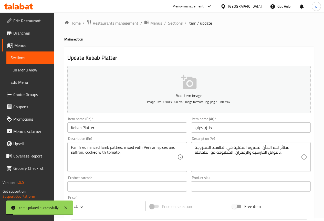
scroll to position [0, 0]
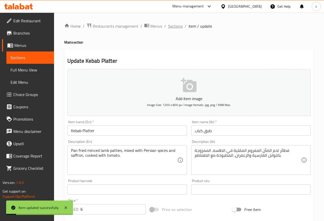
click at [173, 25] on span "Sections" at bounding box center [175, 26] width 15 height 6
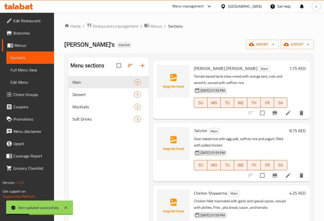
scroll to position [153, 0]
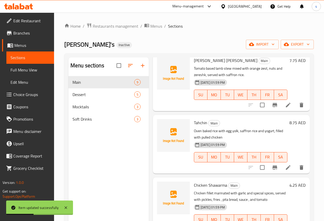
click at [40, 71] on span "Full Menu View" at bounding box center [29, 70] width 39 height 6
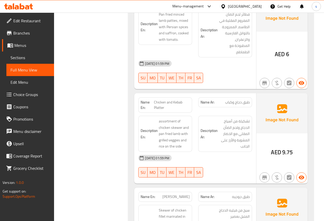
scroll to position [665, 0]
click at [37, 57] on span "Sections" at bounding box center [29, 57] width 39 height 6
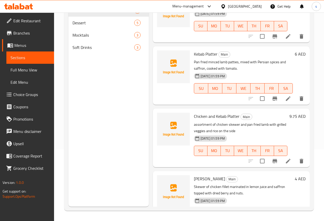
scroll to position [332, 0]
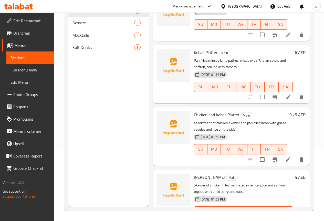
click at [281, 157] on li at bounding box center [288, 159] width 14 height 9
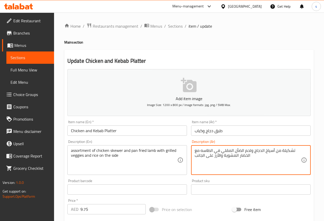
type textarea "تشكيلة من أسياخ الدجاج ولحم الضأن المقلي في الطاسه مع الخضار المشوية والأرز على…"
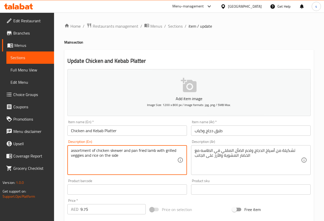
drag, startPoint x: 71, startPoint y: 151, endPoint x: 93, endPoint y: 151, distance: 21.8
click at [135, 153] on textarea "assortment of chicken skewer and pan fried lamb with grilled veggies and rice o…" at bounding box center [124, 160] width 106 height 24
click at [119, 157] on textarea "assortment of chicken skewer and pan fried lamb with grilled veggies and rice o…" at bounding box center [124, 160] width 106 height 24
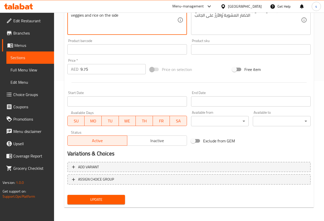
scroll to position [141, 0]
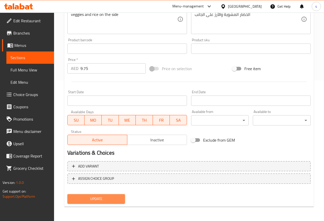
click at [95, 198] on span "Update" at bounding box center [96, 198] width 50 height 6
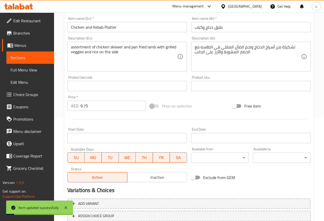
scroll to position [0, 0]
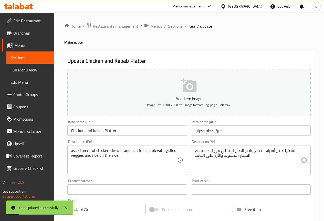
click at [177, 23] on span "Sections" at bounding box center [175, 26] width 15 height 6
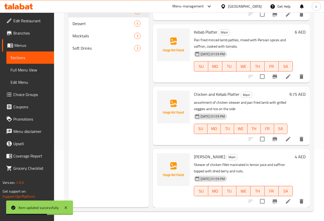
scroll to position [72, 0]
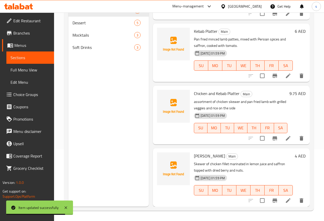
click at [23, 68] on span "Full Menu View" at bounding box center [29, 70] width 39 height 6
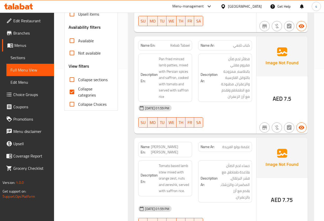
scroll to position [153, 0]
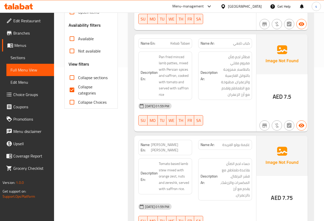
click at [73, 85] on input "Collapse categories" at bounding box center [72, 90] width 12 height 12
checkbox input "false"
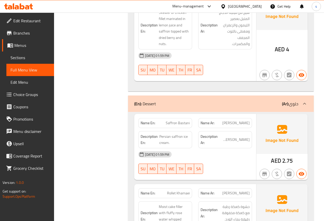
scroll to position [870, 0]
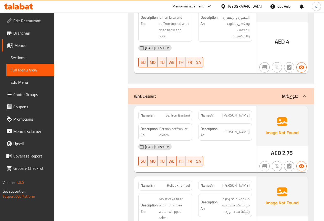
click at [22, 57] on span "Sections" at bounding box center [29, 57] width 39 height 6
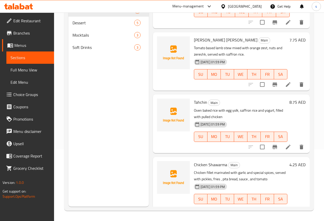
scroll to position [230, 0]
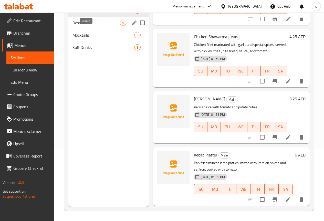
click at [93, 26] on span "Dessert" at bounding box center [95, 23] width 47 height 6
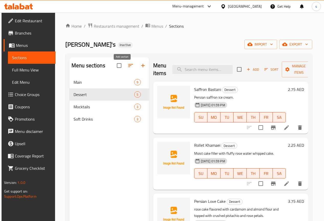
click at [137, 66] on button "button" at bounding box center [143, 65] width 12 height 12
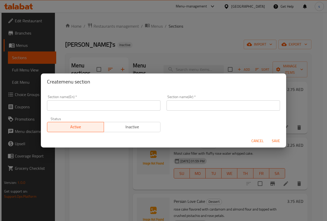
click at [137, 103] on input "text" at bounding box center [104, 105] width 114 height 10
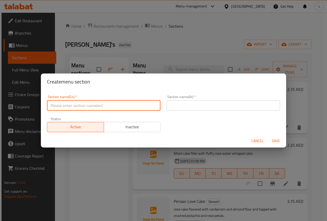
click at [103, 157] on div "Create menu section Section name(En)   * Section name(En) * Section name(Ar)   …" at bounding box center [163, 110] width 327 height 221
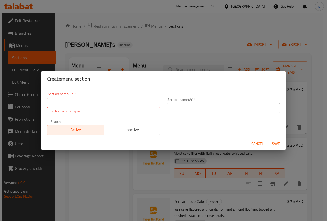
click at [110, 153] on div "Create menu section Section name(En)   * Section name(En) * Section name is req…" at bounding box center [163, 110] width 327 height 221
click at [259, 146] on span "Cancel" at bounding box center [258, 143] width 12 height 6
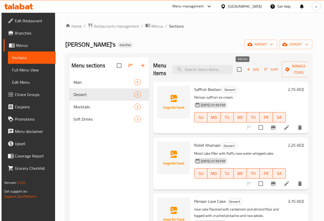
click at [246, 71] on icon "button" at bounding box center [248, 69] width 5 height 5
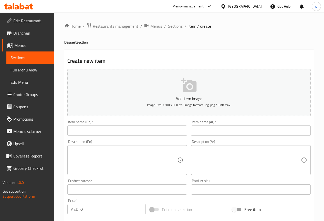
click at [158, 136] on div "Item name (En)   * Item name (En) *" at bounding box center [127, 128] width 124 height 20
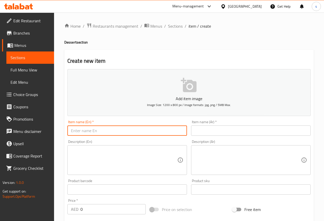
click at [162, 131] on input "text" at bounding box center [126, 130] width 119 height 10
type input "["
type input "[PERSON_NAME] Ultimate cheese cake"
click at [244, 130] on input "text" at bounding box center [250, 130] width 119 height 10
drag, startPoint x: 71, startPoint y: 131, endPoint x: 168, endPoint y: 131, distance: 97.2
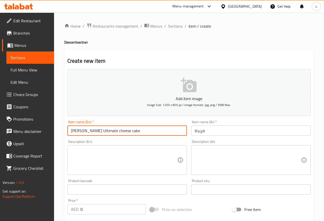
click at [168, 131] on input "[PERSON_NAME] Ultimate cheese cake" at bounding box center [126, 130] width 119 height 10
click at [245, 134] on input "فريدة" at bounding box center [250, 130] width 119 height 10
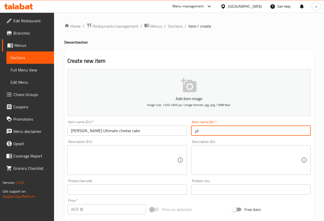
type input "ف"
paste input "تشيز كيك فريدة اللذيذ"
type input "تشيز كيك فريدة اللذيذ"
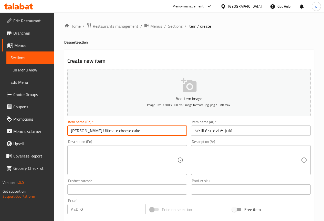
drag, startPoint x: 69, startPoint y: 130, endPoint x: 168, endPoint y: 139, distance: 99.4
click at [168, 139] on div "Add item image Image Size: 1200 x 800 px / Image formats: jpg, png / 5MB Max. I…" at bounding box center [188, 177] width 247 height 220
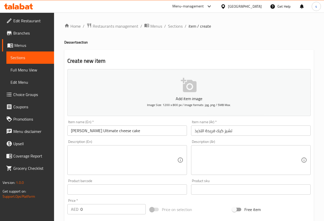
click at [137, 132] on input "[PERSON_NAME] Ultimate cheese cake" at bounding box center [126, 130] width 119 height 10
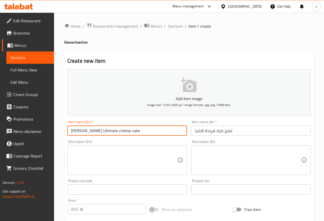
click at [114, 131] on input "[PERSON_NAME] Ultimate cheese cake" at bounding box center [126, 130] width 119 height 10
click at [132, 132] on input "[PERSON_NAME] Ultimate cheese cake" at bounding box center [126, 130] width 119 height 10
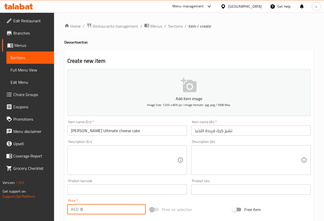
click at [99, 205] on input "0" at bounding box center [112, 209] width 65 height 10
type input "0"
type input "3"
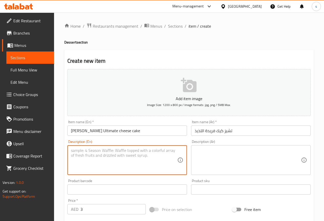
click at [93, 153] on textarea at bounding box center [124, 160] width 106 height 24
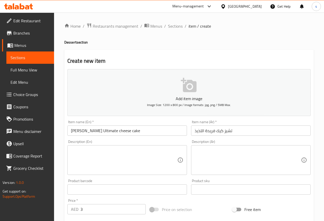
click at [140, 147] on div "Description (En)" at bounding box center [126, 160] width 119 height 30
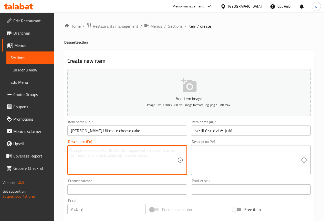
paste textarea "Classic baked cheesecake served with seasonal fruit sauce"
type textarea "Classic baked cheesecake served with seasonal fruit sauce"
click at [213, 149] on textarea at bounding box center [247, 160] width 106 height 24
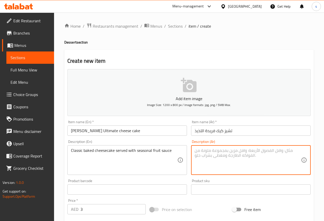
paste textarea "كعكة الجبن المخبوزة الكلاسيكية تقدم مع صلصة الفاكهة الموسمية"
click at [210, 150] on textarea "كعكة الجبن المخبوزة الكلاسيكية تقدم مع صلصة الفاكهة الموسمية" at bounding box center [247, 160] width 106 height 24
drag, startPoint x: 236, startPoint y: 151, endPoint x: 255, endPoint y: 151, distance: 19.4
click at [255, 151] on textarea "كعكة الجبن المخبوزة الكلاسيكية تقدم مع صوص الفاكهة الموسمية" at bounding box center [247, 160] width 106 height 24
click at [272, 152] on textarea "كعكة الجبن المخبوزة الكلاسيكية تقدم مع صوص الفاكهة الموسمية" at bounding box center [247, 160] width 106 height 24
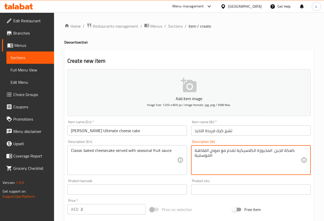
paste textarea "لاسيكية ال"
drag, startPoint x: 221, startPoint y: 151, endPoint x: 241, endPoint y: 151, distance: 19.9
click at [241, 151] on textarea "كعكة الجبن الكلاسيكية المخبوزة الكلاسيكية تقدم مع صوص الفاكهة الموسمية" at bounding box center [247, 160] width 106 height 24
click at [272, 152] on textarea "كعكة الجبن الكلاسيكية المخبوزة تقدم مع صوص الفاكهة الموسمية" at bounding box center [247, 160] width 106 height 24
type textarea "كعكة الجبن الكلاسيكية المخبوزة تقدم مع صوص الفاكهة الموسمية"
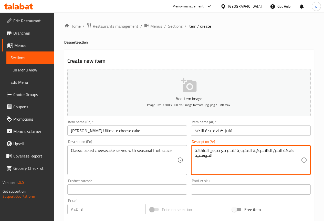
drag, startPoint x: 197, startPoint y: 151, endPoint x: 288, endPoint y: 147, distance: 91.1
click at [288, 147] on div "كعكة الجبن الكلاسيكية المخبوزة تقدم مع صوص الفاكهة الموسمية Description (Ar)" at bounding box center [250, 160] width 119 height 30
drag, startPoint x: 293, startPoint y: 161, endPoint x: 291, endPoint y: 149, distance: 12.1
click at [292, 161] on textarea "كعكة الجبن الكلاسيكية المخبوزة تقدم مع صوص الفاكهة الموسمية" at bounding box center [247, 160] width 106 height 24
drag, startPoint x: 291, startPoint y: 149, endPoint x: 216, endPoint y: 161, distance: 76.2
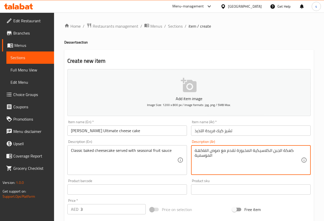
click at [216, 161] on textarea "كعكة الجبن الكلاسيكية المخبوزة تقدم مع صوص الفاكهة الموسمية" at bounding box center [247, 160] width 106 height 24
click at [206, 155] on textarea at bounding box center [247, 160] width 106 height 24
paste textarea "كعكة الجبن المخبوزة الكلاسيكية تقدم مع صلصة الفاكهة الموسمية"
click at [209, 151] on textarea "كعكة الجبن المخبوزة الكلاسيكية تقدم مع صلصة الفاكهة الموسمية" at bounding box center [247, 160] width 106 height 24
click at [272, 165] on textarea "كعكة الجبن المخبوزة الكلاسيكية تقدم مع صوص الفاكهة الموسمية" at bounding box center [247, 160] width 106 height 24
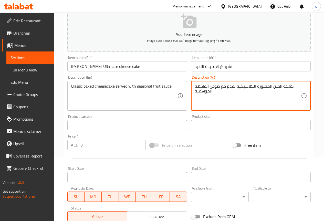
scroll to position [128, 0]
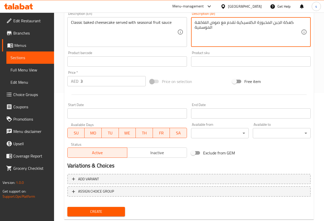
type textarea "كعكة الجبن المخبوزة الكلاسيكية تقدم مع صوص الفاكهة الموسمية"
click at [110, 210] on span "Create" at bounding box center [96, 211] width 50 height 6
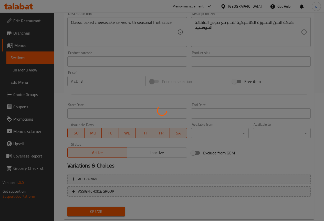
type input "0"
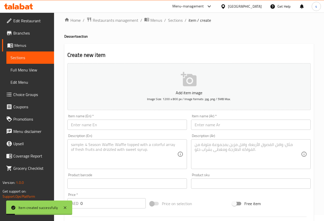
scroll to position [0, 0]
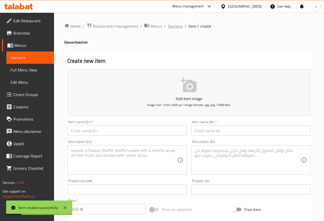
click at [175, 28] on span "Sections" at bounding box center [175, 26] width 15 height 6
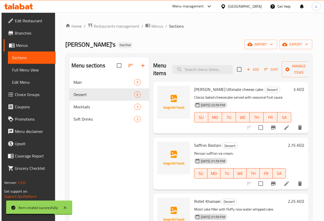
scroll to position [26, 0]
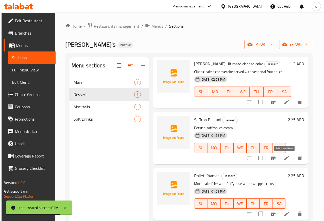
click at [286, 160] on icon at bounding box center [286, 158] width 6 height 6
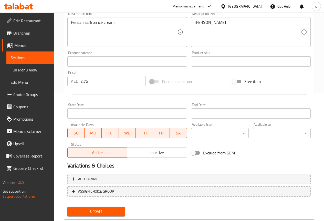
scroll to position [141, 0]
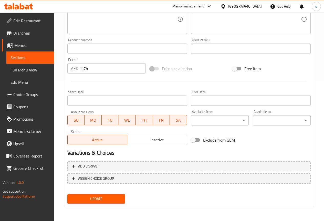
click at [108, 199] on span "Update" at bounding box center [96, 198] width 50 height 6
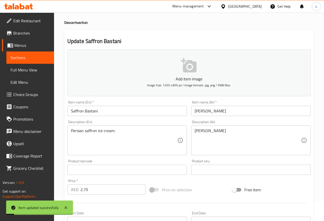
scroll to position [0, 0]
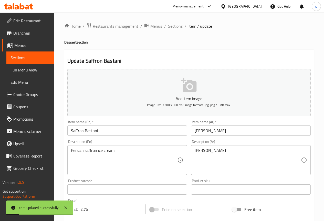
click at [175, 27] on span "Sections" at bounding box center [175, 26] width 15 height 6
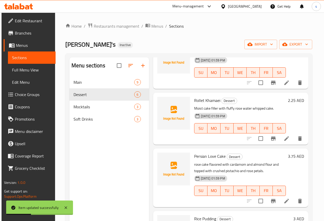
scroll to position [102, 0]
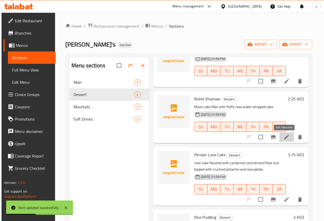
click at [284, 139] on icon at bounding box center [286, 137] width 6 height 6
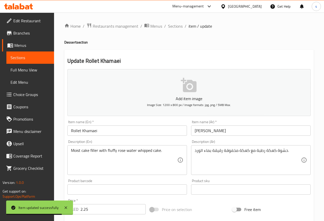
scroll to position [26, 0]
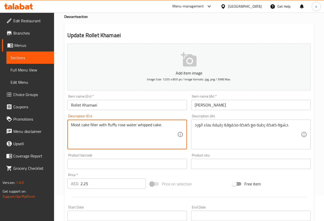
drag, startPoint x: 71, startPoint y: 124, endPoint x: 200, endPoint y: 108, distance: 130.1
click at [177, 130] on textarea "Moist cake filler with fluffy rose water whipped cake." at bounding box center [124, 134] width 106 height 24
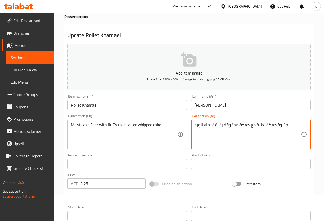
paste textarea "حشوة الكيك الرطبة مع الكيك المخفوق الرقيق بماء الورد."
drag, startPoint x: 194, startPoint y: 126, endPoint x: 205, endPoint y: 138, distance: 16.1
click at [205, 138] on textarea "حشوة كعكة رطبة مع كعكة مخفوقة رقيقة بماء الورد. حشوة الكيك الرطبة مع الكيك المخ…" at bounding box center [247, 134] width 106 height 24
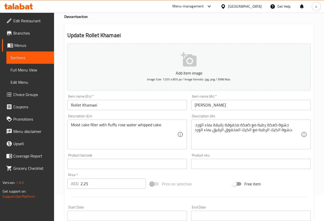
drag, startPoint x: 225, startPoint y: 146, endPoint x: 209, endPoint y: 146, distance: 16.1
click at [225, 146] on div "حشوة كعكة رطبة مع كعكة مخفوقة رقيقة بماء الورد. حشوة الكيك الرطبة مع الكيك المخ…" at bounding box center [250, 134] width 119 height 30
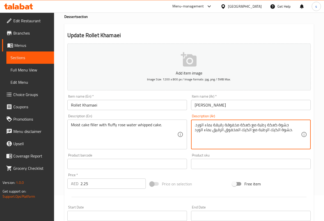
drag, startPoint x: 197, startPoint y: 131, endPoint x: 209, endPoint y: 152, distance: 24.1
click at [202, 142] on textarea "حشوة كعكة رطبة مع كعكة مخفوقة رقيقة بماء الورد. حشوة الكيك الرطبة مع الكيك المخ…" at bounding box center [247, 134] width 106 height 24
drag, startPoint x: 194, startPoint y: 130, endPoint x: 204, endPoint y: 125, distance: 11.2
click at [204, 125] on textarea "حشوة كعكة رطبة مع كعكة مخفوقة رقيقة بماء الورد. حشوة الكيك الرطبة مع الكيك المخ…" at bounding box center [247, 134] width 106 height 24
drag, startPoint x: 204, startPoint y: 125, endPoint x: 196, endPoint y: 130, distance: 9.4
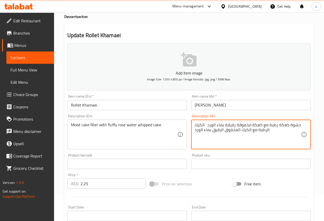
click at [196, 130] on textarea "حشوة كعكة رطبة مع كعكة مخفوقة رقيقة بماء الورد. الكيك الرطبة مع الكيك المخفوق ا…" at bounding box center [247, 134] width 106 height 24
click at [310, 127] on div "حشوة كعكة رطبة مع كعكة مخفوقة رقيقة بماء الورد. د. Description (Ar)" at bounding box center [250, 134] width 119 height 30
click at [284, 127] on textarea "حشوة كعكة رطبة مع كعكة مخفوقة رقيقة بماء الورد. د." at bounding box center [247, 134] width 106 height 24
click at [292, 124] on textarea "حشوة كعكة رطبة مع كعكة مخفوقة رقيقة بماء الورد. د." at bounding box center [247, 134] width 106 height 24
drag, startPoint x: 212, startPoint y: 124, endPoint x: 222, endPoint y: 127, distance: 10.4
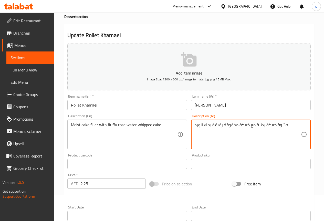
click at [222, 127] on textarea "حشوة كعكة رطبة مع كعكة مخفوقة رقيقة بماء الورد." at bounding box center [247, 134] width 106 height 24
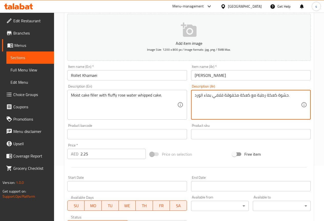
scroll to position [128, 0]
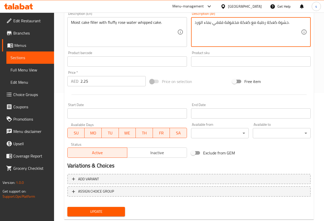
type textarea "حشوة كعكة رطبة مع كعكة مخفوقة فلافي بماء الورد."
click at [94, 211] on span "Update" at bounding box center [96, 211] width 50 height 6
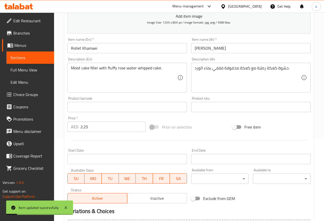
scroll to position [0, 0]
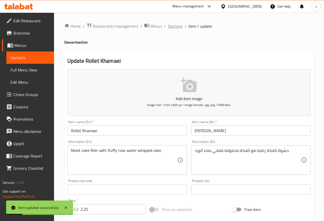
click at [177, 25] on span "Sections" at bounding box center [175, 26] width 15 height 6
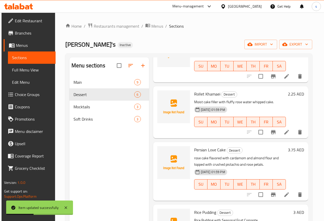
scroll to position [128, 0]
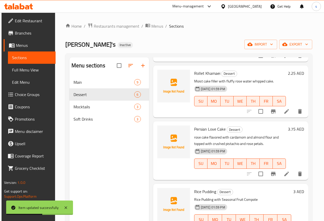
click at [279, 173] on li at bounding box center [286, 173] width 14 height 9
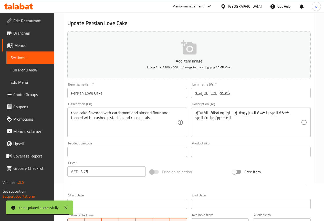
scroll to position [51, 0]
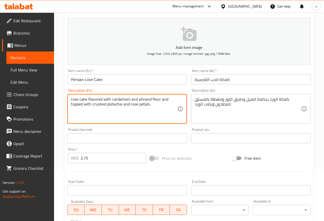
drag, startPoint x: 112, startPoint y: 99, endPoint x: 130, endPoint y: 101, distance: 18.2
drag, startPoint x: 130, startPoint y: 105, endPoint x: 166, endPoint y: 104, distance: 35.6
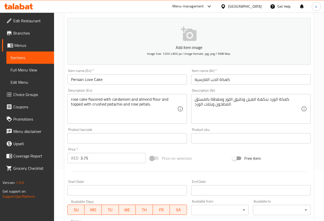
click at [168, 107] on textarea "rose cake flavored with cardamom and almond flour and topped with crushed pista…" at bounding box center [124, 109] width 106 height 24
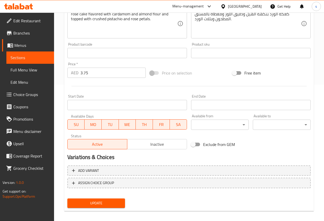
scroll to position [141, 0]
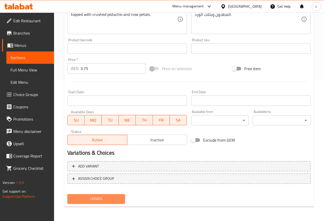
click at [115, 196] on span "Update" at bounding box center [96, 198] width 50 height 6
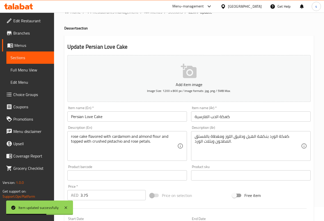
scroll to position [0, 0]
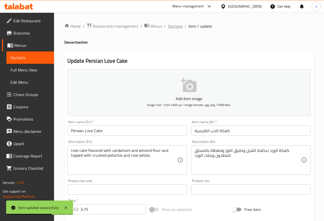
click at [175, 25] on span "Sections" at bounding box center [175, 26] width 15 height 6
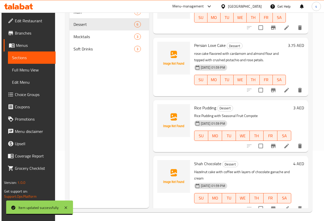
scroll to position [72, 0]
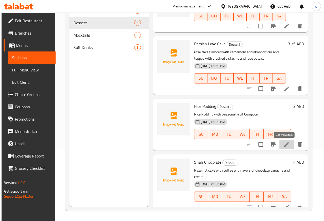
click at [284, 144] on icon at bounding box center [286, 144] width 5 height 5
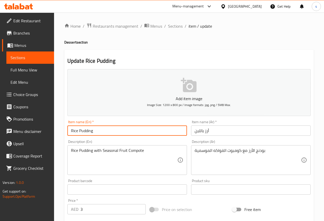
drag, startPoint x: 71, startPoint y: 131, endPoint x: 153, endPoint y: 139, distance: 82.0
click at [153, 139] on div "Add item image Image Size: 1200 x 800 px / Image formats: jpg, png / 5MB Max. I…" at bounding box center [188, 177] width 247 height 220
click at [149, 130] on input "Rice Pudding" at bounding box center [126, 130] width 119 height 10
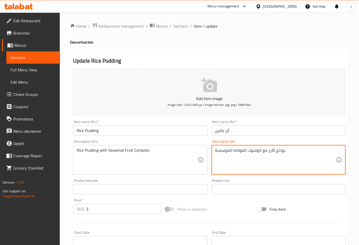
drag, startPoint x: 276, startPoint y: 150, endPoint x: 299, endPoint y: 150, distance: 22.8
click at [269, 150] on textarea "الأرز مع كومبوت الفواكه الموسمية" at bounding box center [275, 160] width 121 height 24
type textarea "الأرز باللبن مع كومبوت الفواكه الموسمية"
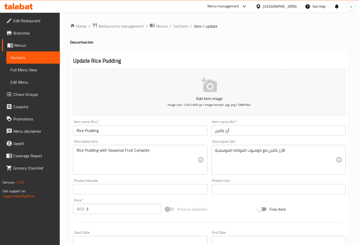
scroll to position [115, 0]
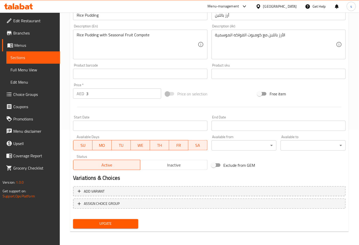
click at [95, 220] on div "Update" at bounding box center [105, 224] width 69 height 14
click at [99, 220] on span "Update" at bounding box center [105, 224] width 57 height 6
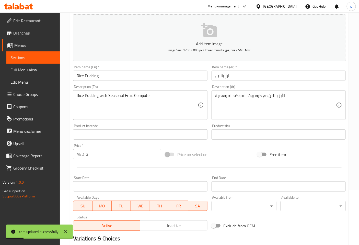
scroll to position [0, 0]
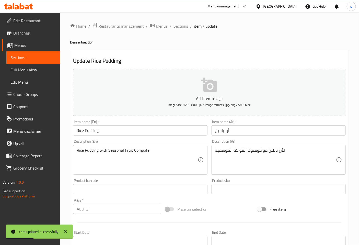
click at [185, 28] on span "Sections" at bounding box center [181, 26] width 15 height 6
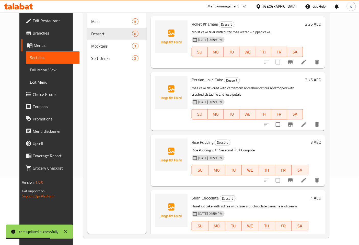
scroll to position [72, 0]
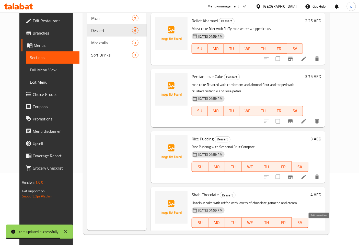
click at [307, 220] on icon at bounding box center [304, 233] width 6 height 6
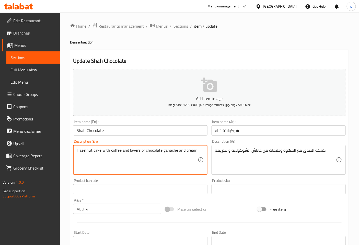
drag, startPoint x: 122, startPoint y: 150, endPoint x: 129, endPoint y: 150, distance: 6.9
click at [129, 150] on textarea "Hazelnut cake with coffee and layers of chocolate ganache and cream" at bounding box center [137, 160] width 121 height 24
type textarea "Hazelnut cake with coffee with layers of chocolate ganache and cream"
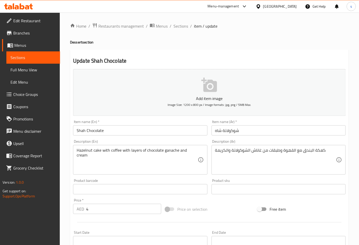
click at [199, 151] on div "Hazelnut cake with coffee with layers of chocolate ganache and cream Descriptio…" at bounding box center [140, 160] width 134 height 30
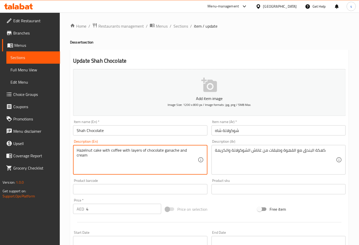
click at [206, 150] on div "Hazelnut cake with coffee with layers of chocolate ganache and cream Descriptio…" at bounding box center [140, 160] width 134 height 30
click at [201, 151] on div "Hazelnut cake with coffee with layers of chocolate ganache and cream Descriptio…" at bounding box center [140, 160] width 134 height 30
click at [194, 151] on textarea "Hazelnut cake with coffee with layers of chocolate ganache and cream" at bounding box center [137, 160] width 121 height 24
click at [196, 150] on textarea "Hazelnut cake with coffee with layers of chocolate ganache and cream" at bounding box center [137, 160] width 121 height 24
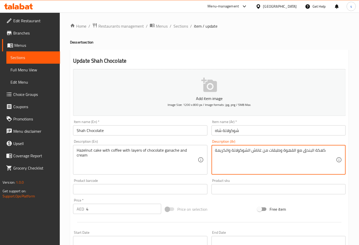
click at [323, 150] on textarea "كعكة البندق مع القهوة وطبقات من غاناش الشوكولاتة والكريمة" at bounding box center [275, 160] width 121 height 24
drag, startPoint x: 232, startPoint y: 150, endPoint x: 263, endPoint y: 150, distance: 30.9
click at [263, 150] on textarea "كعكة البندق مع القهوة وطبقات من غاناش الشوكولاتة والكريمة" at bounding box center [275, 160] width 121 height 24
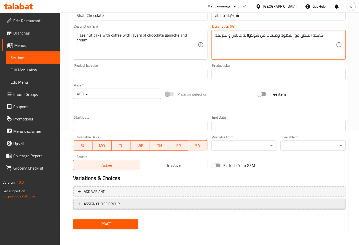
scroll to position [115, 0]
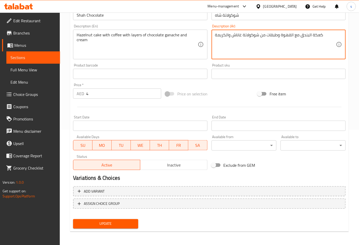
type textarea "كعكة البندق مع القهوة وطبقات من شوكولاتة غاناش والكريمة"
click at [106, 220] on span "Update" at bounding box center [105, 224] width 57 height 6
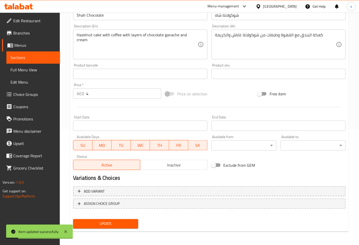
scroll to position [0, 0]
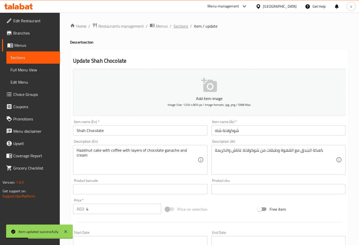
click at [187, 26] on span "Sections" at bounding box center [181, 26] width 15 height 6
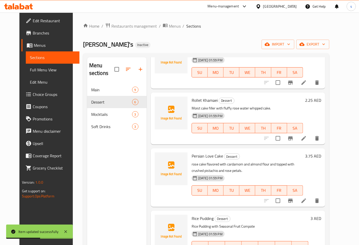
scroll to position [109, 0]
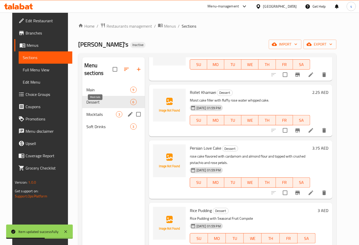
click at [91, 111] on span "Mocktails" at bounding box center [101, 114] width 30 height 6
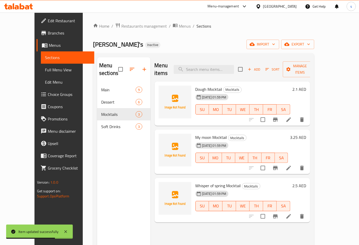
click at [296, 115] on li at bounding box center [289, 119] width 14 height 9
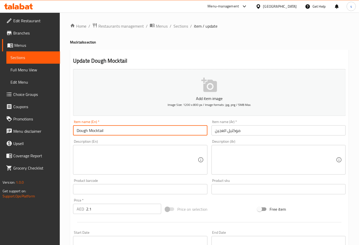
drag, startPoint x: 77, startPoint y: 131, endPoint x: 156, endPoint y: 141, distance: 79.9
click at [150, 142] on div "Add item image Image Size: 1200 x 800 px / Image formats: jpg, png / 5MB Max. I…" at bounding box center [209, 177] width 277 height 220
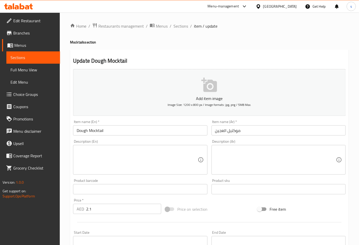
click at [186, 135] on input "Dough Mocktail" at bounding box center [140, 130] width 134 height 10
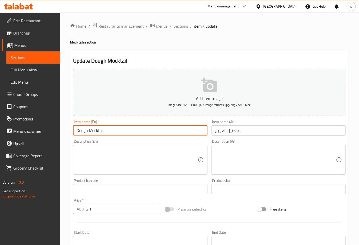
click at [169, 126] on input "Dough Mocktail" at bounding box center [140, 130] width 134 height 10
click at [270, 126] on input "موكتيل العجين" at bounding box center [279, 130] width 134 height 10
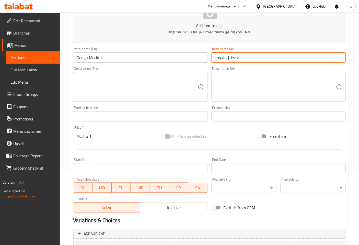
scroll to position [114, 0]
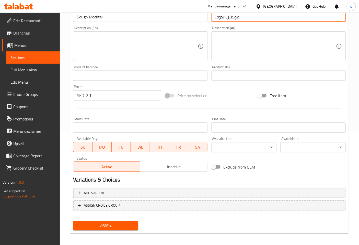
type input "موكتيل الدوف"
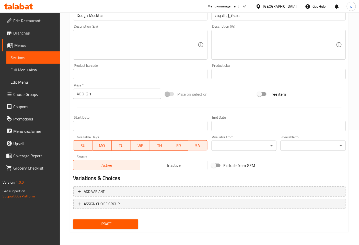
scroll to position [115, 0]
click at [104, 220] on span "Update" at bounding box center [105, 224] width 57 height 6
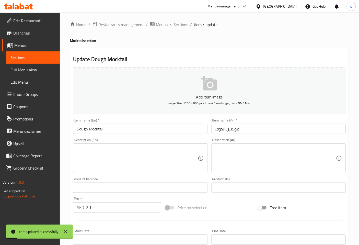
scroll to position [0, 0]
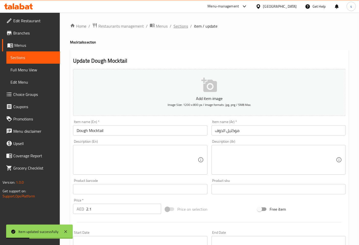
click at [180, 24] on span "Sections" at bounding box center [181, 26] width 15 height 6
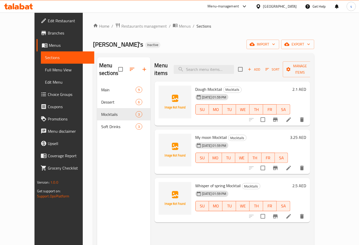
click at [296, 163] on li at bounding box center [289, 167] width 14 height 9
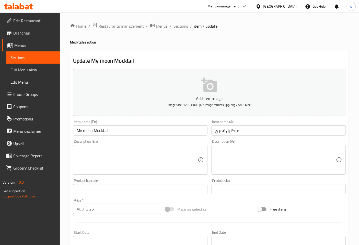
click at [177, 24] on span "Sections" at bounding box center [181, 26] width 15 height 6
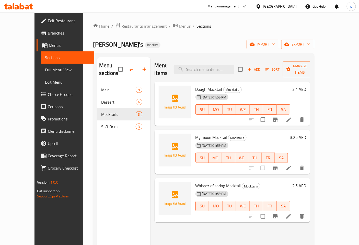
click at [296, 212] on li at bounding box center [289, 216] width 14 height 9
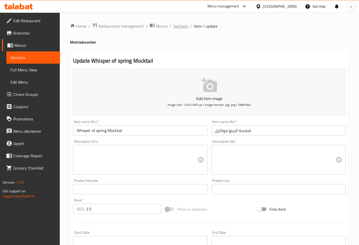
click at [176, 27] on span "Sections" at bounding box center [181, 26] width 15 height 6
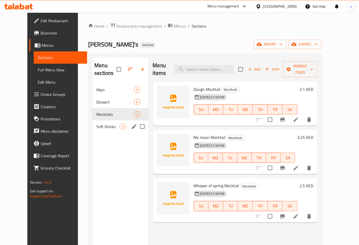
click at [92, 122] on div "Soft Drinks 3" at bounding box center [120, 126] width 56 height 12
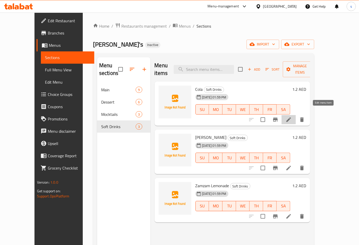
click at [292, 117] on icon at bounding box center [289, 120] width 6 height 6
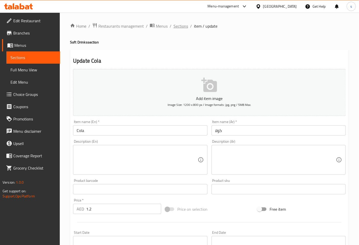
click at [184, 24] on span "Sections" at bounding box center [181, 26] width 15 height 6
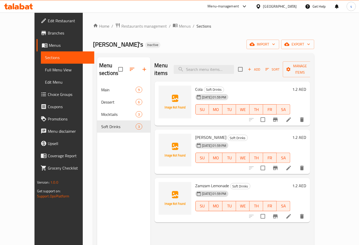
click at [292, 165] on icon at bounding box center [289, 168] width 6 height 6
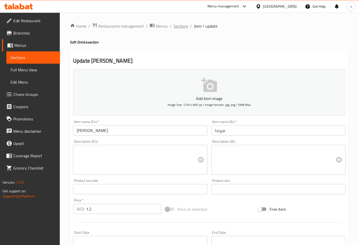
click at [181, 26] on span "Sections" at bounding box center [181, 26] width 15 height 6
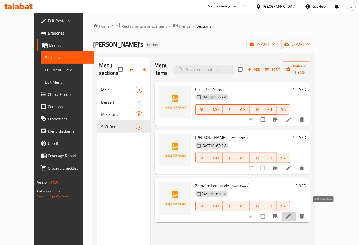
click at [292, 213] on icon at bounding box center [289, 216] width 6 height 6
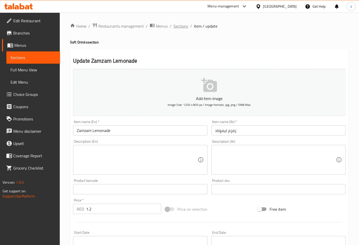
click at [182, 28] on span "Sections" at bounding box center [181, 26] width 15 height 6
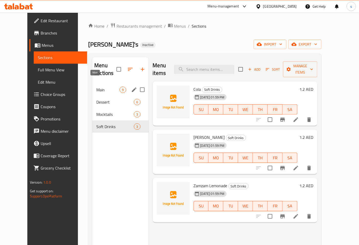
click at [96, 87] on span "Main" at bounding box center [107, 90] width 23 height 6
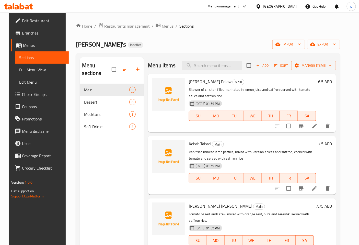
click at [19, 68] on span "Full Menu View" at bounding box center [42, 70] width 46 height 6
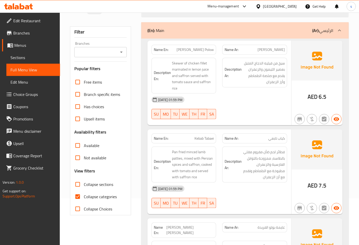
scroll to position [57, 0]
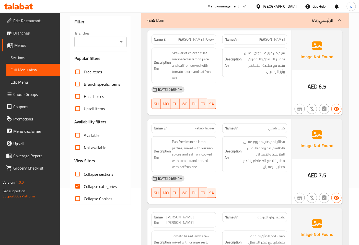
click at [89, 185] on span "Collapse categories" at bounding box center [100, 186] width 33 height 6
click at [84, 185] on input "Collapse categories" at bounding box center [78, 186] width 12 height 12
checkbox input "false"
click at [171, 149] on h6 "Description En: Pan fried minced lamb patties, mixed with Persian spices and sa…" at bounding box center [184, 154] width 60 height 31
click at [175, 147] on span "Pan fried minced lamb patties, mixed with Persian spices and saffron, cooked wi…" at bounding box center [193, 154] width 42 height 31
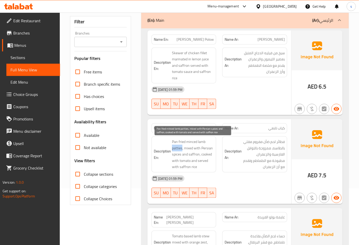
drag, startPoint x: 172, startPoint y: 147, endPoint x: 182, endPoint y: 148, distance: 10.0
click at [182, 148] on span "Pan fried minced lamb patties, mixed with Persian spices and saffron, cooked wi…" at bounding box center [193, 154] width 42 height 31
copy span "patties"
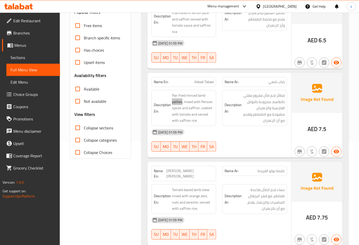
scroll to position [114, 0]
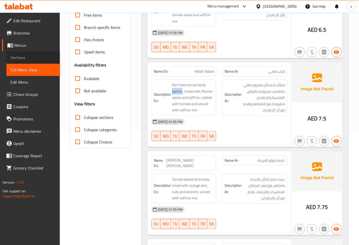
click at [26, 55] on span "Sections" at bounding box center [33, 57] width 46 height 6
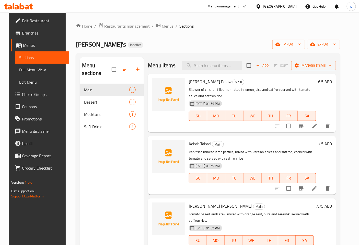
click at [314, 187] on li at bounding box center [315, 188] width 14 height 9
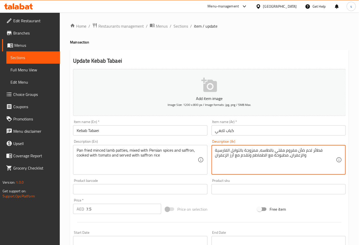
click at [313, 150] on textarea "فطائر لحم ضأن مفروم مقلي بالطاسه، ممزوجة بالتوابل الفارسية والزعفران، مطبوخة مع…" at bounding box center [275, 160] width 121 height 24
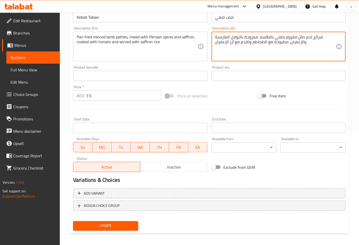
scroll to position [115, 0]
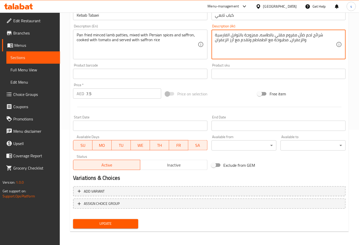
type textarea "شرائح لحم ضأن مفروم مقلي بالطاسه، ممزوجة بالتوابل الفارسية والزعفران، مطبوخة مع…"
click at [125, 220] on span "Update" at bounding box center [105, 224] width 57 height 6
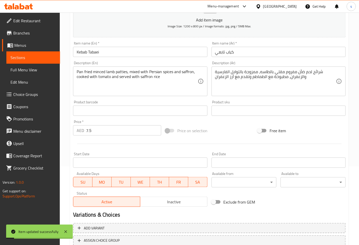
scroll to position [0, 0]
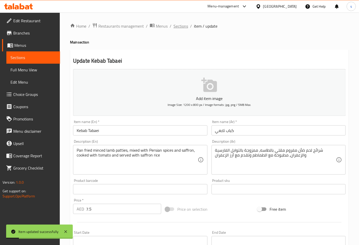
click at [175, 23] on span "Sections" at bounding box center [181, 26] width 15 height 6
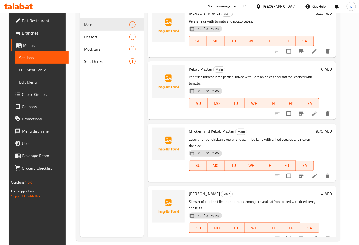
scroll to position [72, 0]
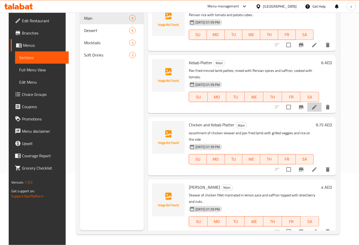
click at [315, 103] on li at bounding box center [315, 107] width 14 height 9
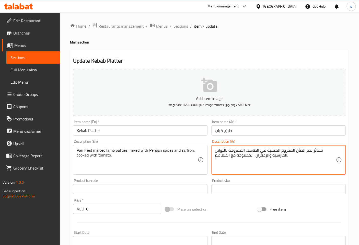
drag, startPoint x: 313, startPoint y: 151, endPoint x: 321, endPoint y: 153, distance: 8.9
click at [321, 153] on textarea "فطائر لحم الضأن المفروم المقلية في الطاسه، الممزوجة بالتوابل الفارسية والزعفران…" at bounding box center [275, 160] width 121 height 24
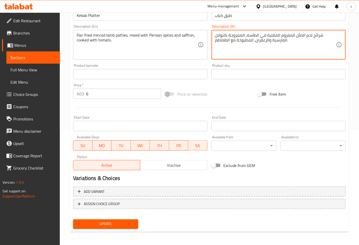
scroll to position [115, 0]
type textarea "شرائح لحم الضأن المفروم المقلية في الطاسه، الممزوجة بالتوابل الفارسية والزعفران…"
click at [103, 220] on span "Update" at bounding box center [105, 224] width 57 height 6
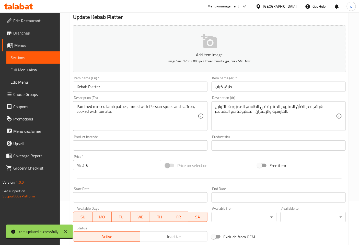
scroll to position [0, 0]
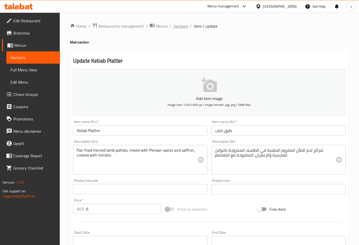
click at [179, 26] on span "Sections" at bounding box center [181, 26] width 15 height 6
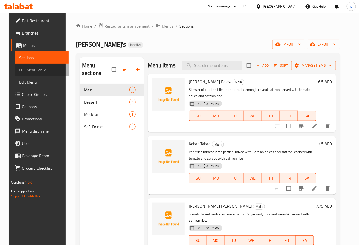
click at [36, 65] on link "Full Menu View" at bounding box center [42, 70] width 54 height 12
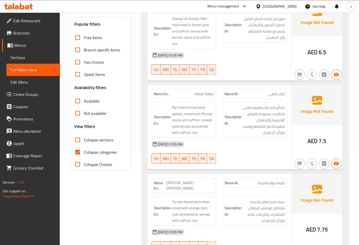
scroll to position [114, 0]
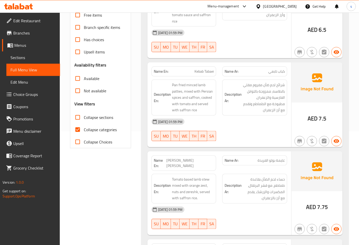
click at [85, 130] on span "Collapse categories" at bounding box center [100, 130] width 33 height 6
click at [84, 130] on input "Collapse categories" at bounding box center [78, 130] width 12 height 12
checkbox input "false"
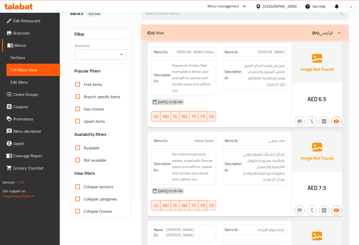
scroll to position [0, 0]
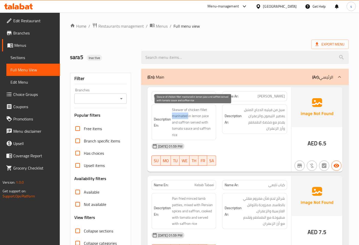
drag, startPoint x: 172, startPoint y: 115, endPoint x: 188, endPoint y: 117, distance: 16.0
click at [188, 117] on span "Skewer of chicken fillet marinated in lemon juice and saffron served with tomat…" at bounding box center [193, 122] width 42 height 31
copy span "marinated"
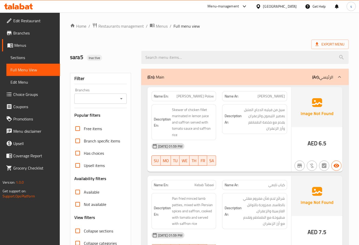
click at [242, 136] on div "Description Ar: سيخ من فيليه الدجاج المتبل بعصير الليمون والزعفران يقدم مع صلصة…" at bounding box center [254, 122] width 71 height 42
click at [34, 57] on span "Sections" at bounding box center [33, 57] width 46 height 6
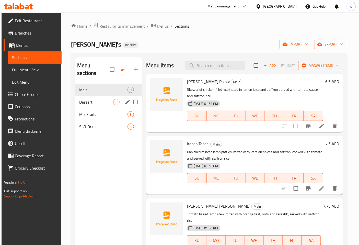
click at [99, 96] on div "Dessert 6" at bounding box center [108, 102] width 67 height 12
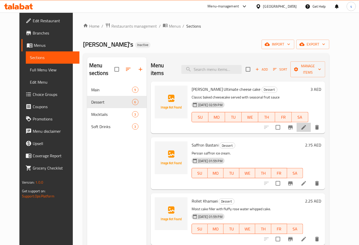
click at [311, 123] on li at bounding box center [304, 127] width 14 height 9
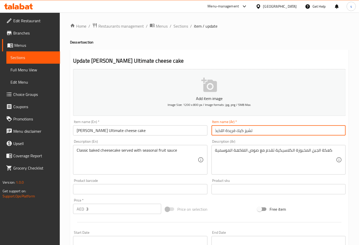
drag, startPoint x: 215, startPoint y: 131, endPoint x: 226, endPoint y: 131, distance: 10.7
click at [226, 131] on input "تشيز كيك فريدة اللذيذ" at bounding box center [279, 130] width 134 height 10
drag, startPoint x: 240, startPoint y: 131, endPoint x: 293, endPoint y: 135, distance: 52.8
click at [293, 135] on input "تشيز كيك فريدة التيميت" at bounding box center [279, 130] width 134 height 10
click at [292, 129] on input "فريدة التيميت" at bounding box center [279, 130] width 134 height 10
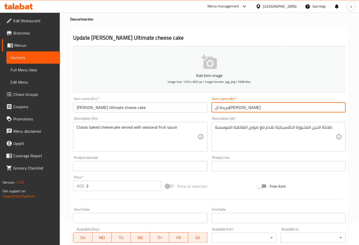
scroll to position [115, 0]
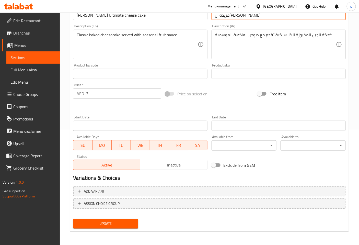
type input "فريدة ال[PERSON_NAME]"
click at [128, 220] on span "Update" at bounding box center [105, 224] width 57 height 6
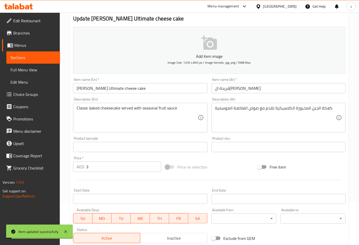
scroll to position [0, 0]
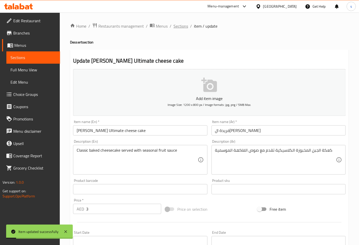
click at [178, 26] on span "Sections" at bounding box center [181, 26] width 15 height 6
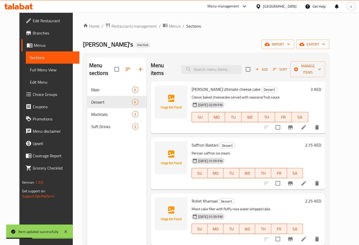
click at [35, 70] on span "Full Menu View" at bounding box center [53, 70] width 46 height 6
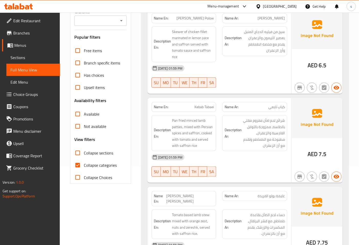
scroll to position [85, 0]
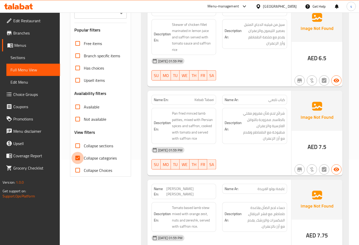
click at [79, 159] on input "Collapse categories" at bounding box center [78, 158] width 12 height 12
checkbox input "false"
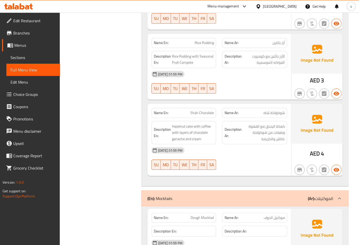
scroll to position [1139, 0]
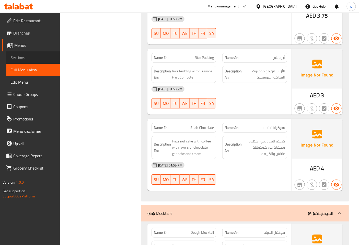
click at [44, 58] on span "Sections" at bounding box center [33, 57] width 46 height 6
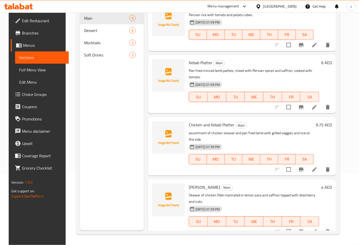
scroll to position [166, 0]
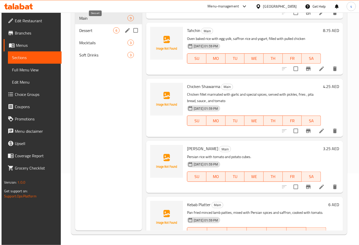
click at [96, 27] on span "Dessert" at bounding box center [96, 30] width 34 height 6
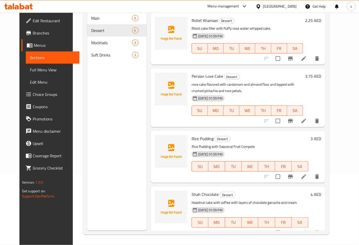
scroll to position [109, 0]
click at [311, 220] on li at bounding box center [304, 232] width 14 height 9
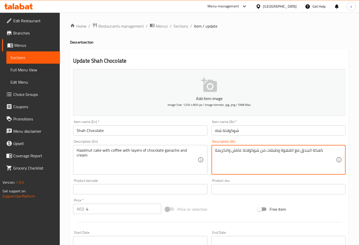
click at [233, 150] on textarea "كعكة البندق مع القهوة وطبقات من شوكولاتة غاناش والكريمة" at bounding box center [275, 160] width 121 height 24
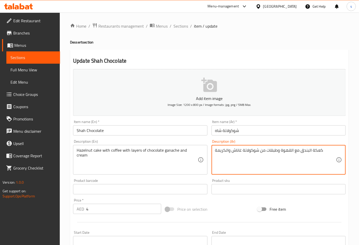
click at [234, 150] on textarea "كعكة البندق مع القهوة وطبقات من شوكولاتة غاناش والكريمة" at bounding box center [275, 160] width 121 height 24
click at [233, 153] on textarea "كعكة البندق مع القهوة وطبقات من شوكولاتة غاناش والكريمة" at bounding box center [275, 160] width 121 height 24
drag, startPoint x: 233, startPoint y: 150, endPoint x: 241, endPoint y: 151, distance: 8.0
click at [241, 151] on textarea "كعكة البندق مع القهوة وطبقات من شوكولاتة غاناش والكريمة" at bounding box center [275, 160] width 121 height 24
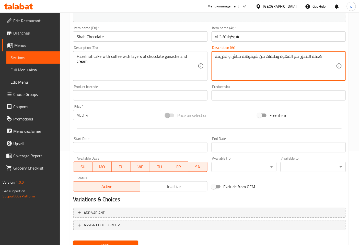
scroll to position [115, 0]
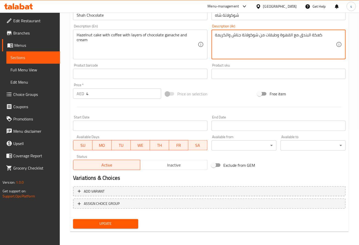
type textarea "كعكة البندق مع القهوة وطبقات من شوكولاتة جناش والكريمة"
click at [98, 220] on span "Update" at bounding box center [105, 224] width 57 height 6
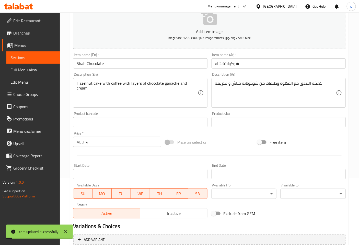
scroll to position [0, 0]
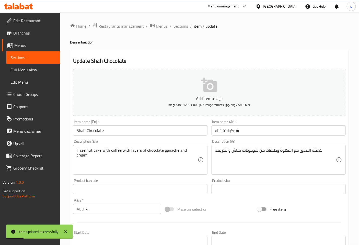
click at [37, 72] on span "Full Menu View" at bounding box center [33, 70] width 46 height 6
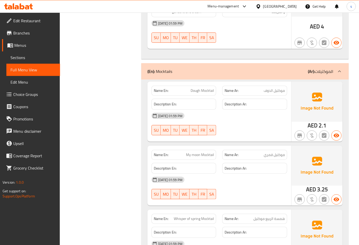
scroll to position [1282, 0]
click at [29, 55] on span "Sections" at bounding box center [33, 57] width 46 height 6
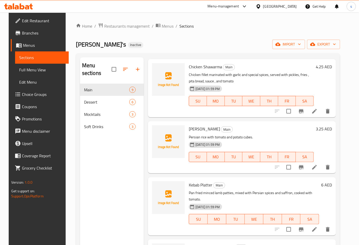
scroll to position [308, 0]
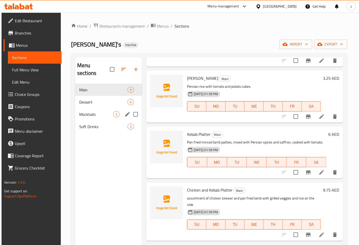
click at [95, 111] on span "Mocktails" at bounding box center [96, 114] width 34 height 6
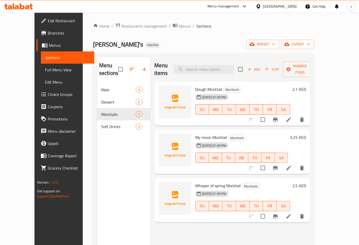
click at [296, 115] on li at bounding box center [289, 119] width 14 height 9
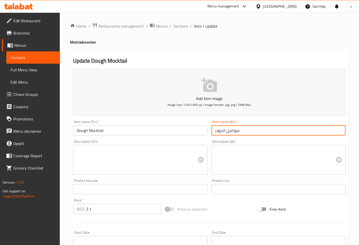
click at [265, 130] on input "موكتيل الدوف" at bounding box center [279, 130] width 134 height 10
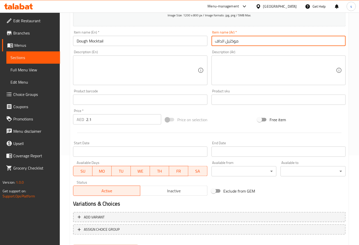
scroll to position [115, 0]
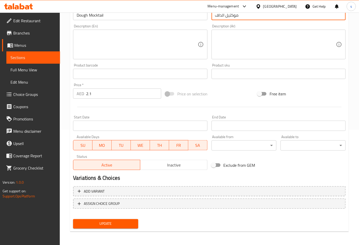
type input "موكتيل الداف"
click at [108, 220] on div "Update" at bounding box center [105, 224] width 69 height 14
click at [111, 219] on button "Update" at bounding box center [105, 223] width 65 height 9
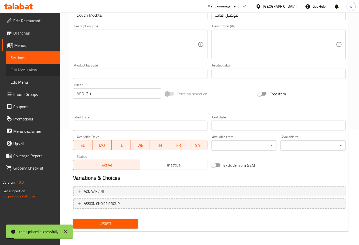
click at [28, 67] on span "Full Menu View" at bounding box center [33, 70] width 46 height 6
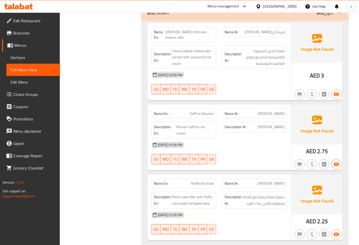
scroll to position [883, 0]
